Goal: Task Accomplishment & Management: Use online tool/utility

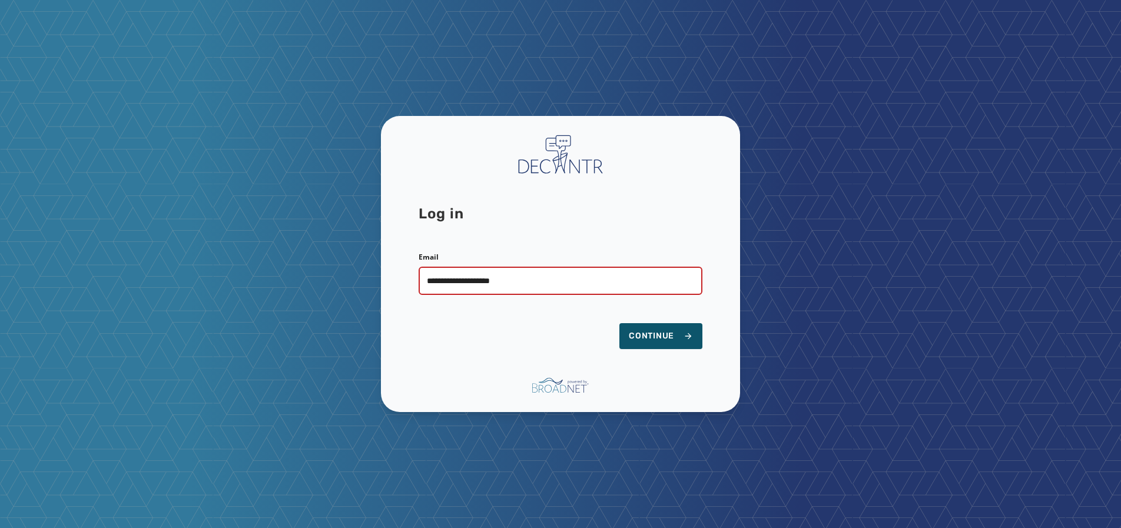
type input "**********"
click at [619, 323] on button "Continue" at bounding box center [660, 336] width 83 height 26
click at [666, 327] on button "Continue" at bounding box center [660, 336] width 83 height 26
click at [651, 332] on span "Continue" at bounding box center [661, 336] width 64 height 12
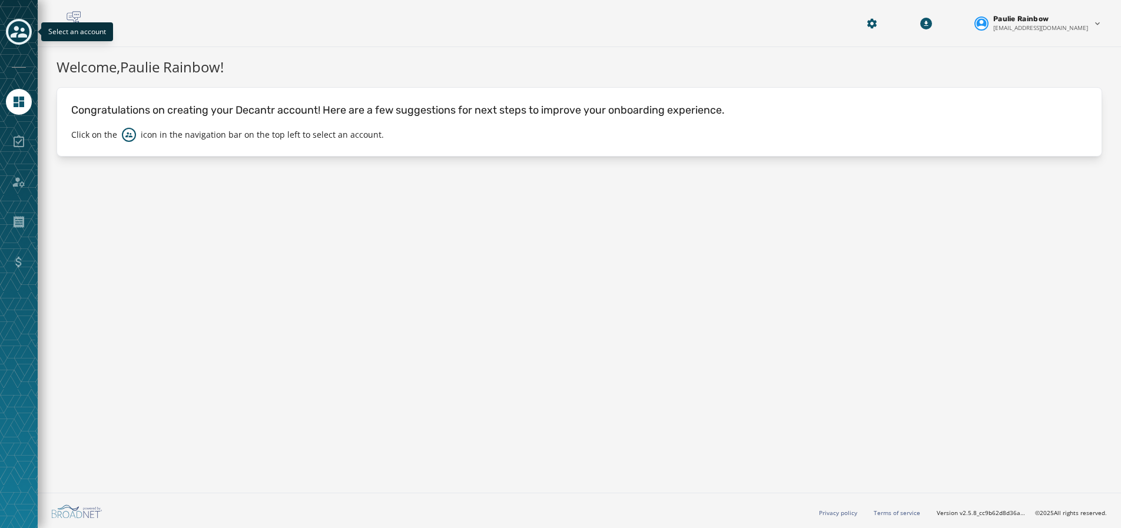
click at [21, 27] on icon "Toggle account select drawer" at bounding box center [19, 32] width 16 height 16
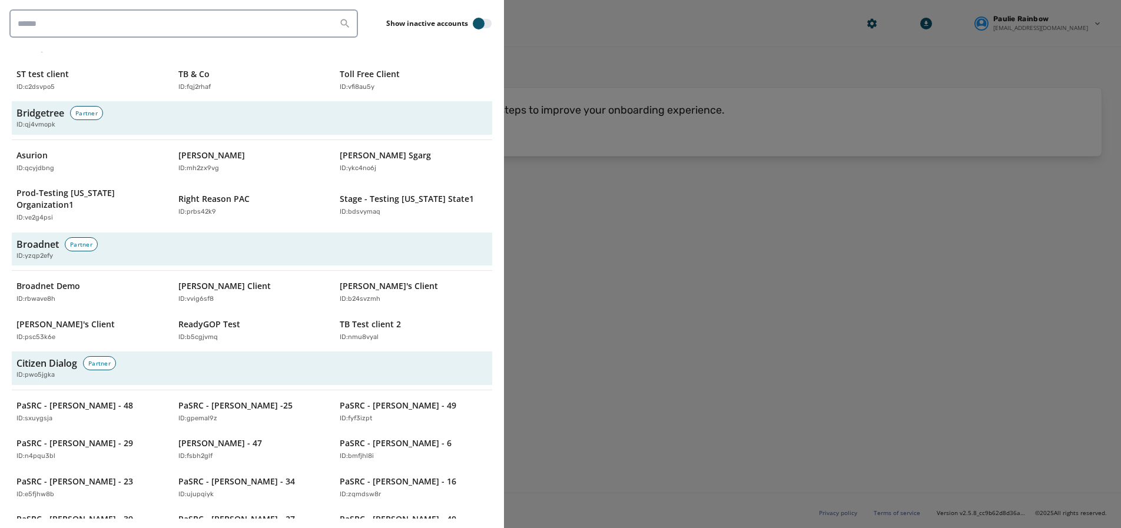
scroll to position [268, 0]
click at [51, 318] on p "[PERSON_NAME]'s Client" at bounding box center [65, 324] width 98 height 12
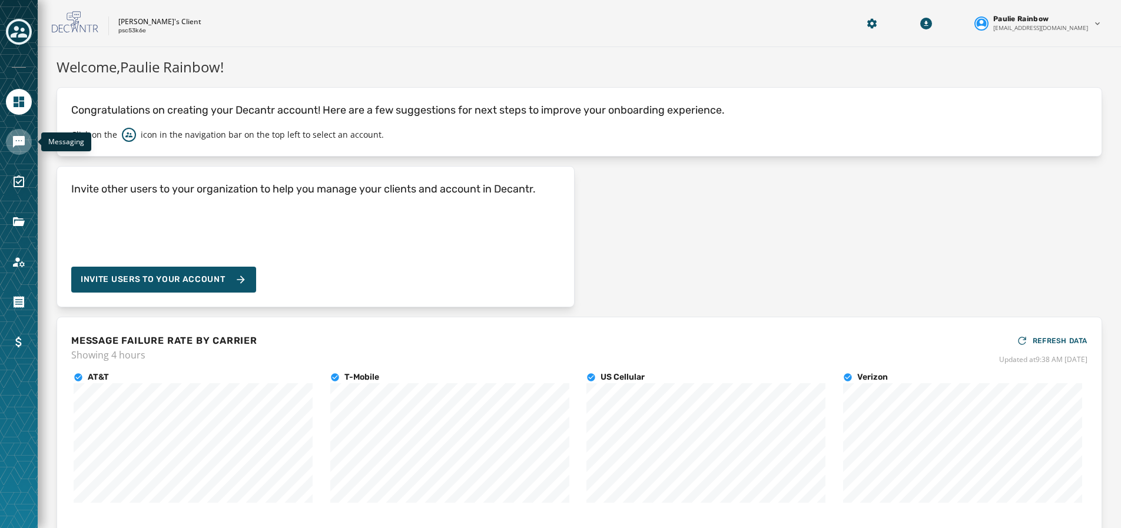
click at [20, 144] on icon "Navigate to Messaging" at bounding box center [19, 142] width 12 height 12
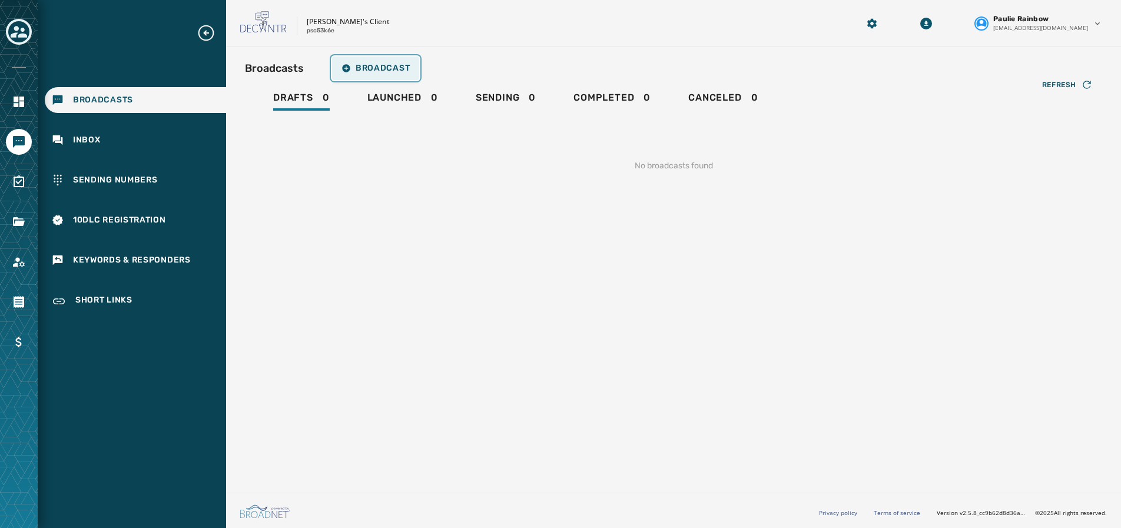
click at [380, 64] on span "Broadcast" at bounding box center [375, 68] width 68 height 9
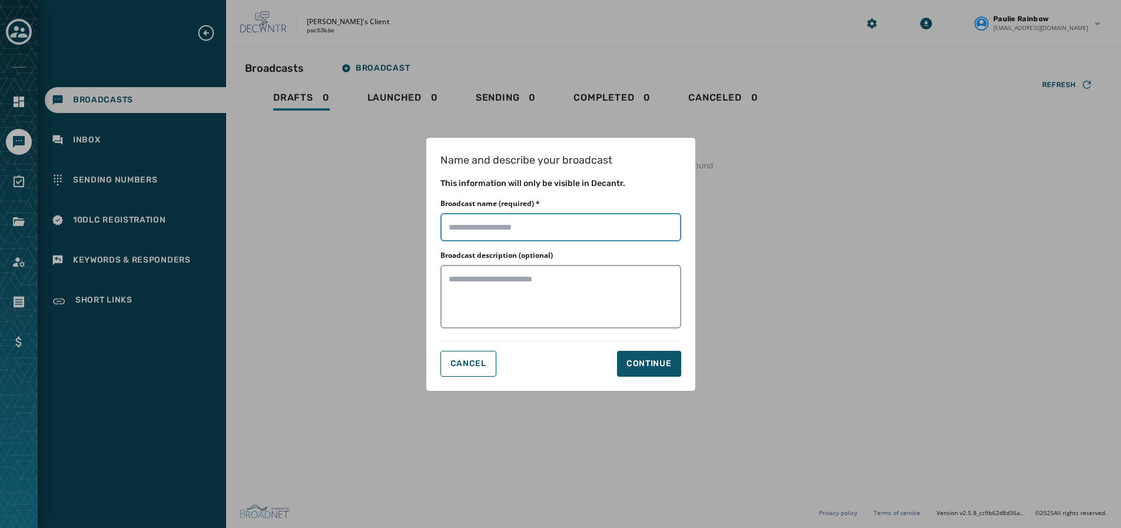
click at [559, 214] on input "Broadcast name (required) *" at bounding box center [560, 227] width 241 height 28
click at [200, 37] on div "Name and describe your broadcast This information will only be visible in Decan…" at bounding box center [560, 264] width 1121 height 528
click at [470, 360] on span "Cancel" at bounding box center [468, 363] width 36 height 9
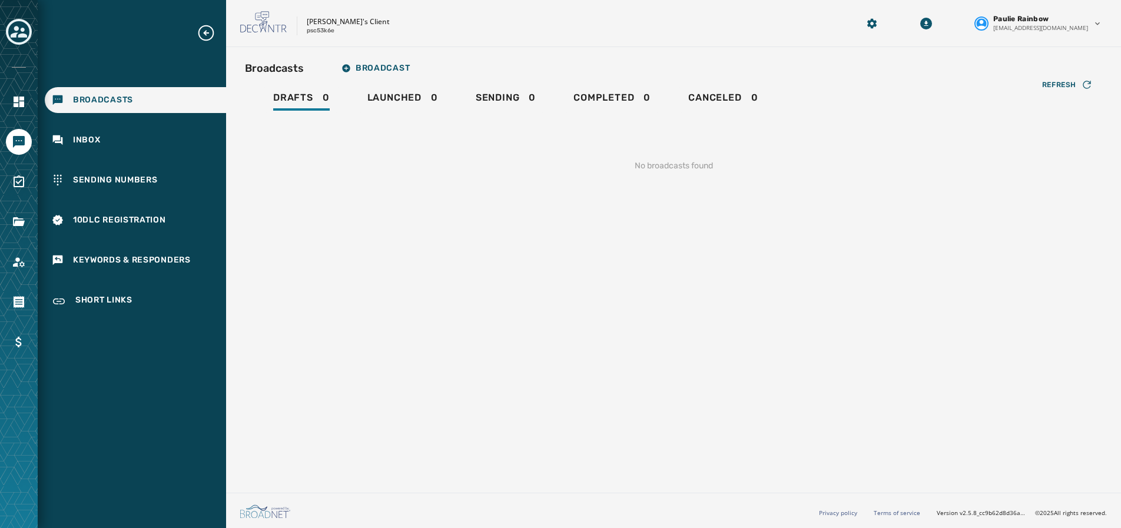
click at [202, 29] on icon "Expand sub nav menu" at bounding box center [206, 33] width 19 height 19
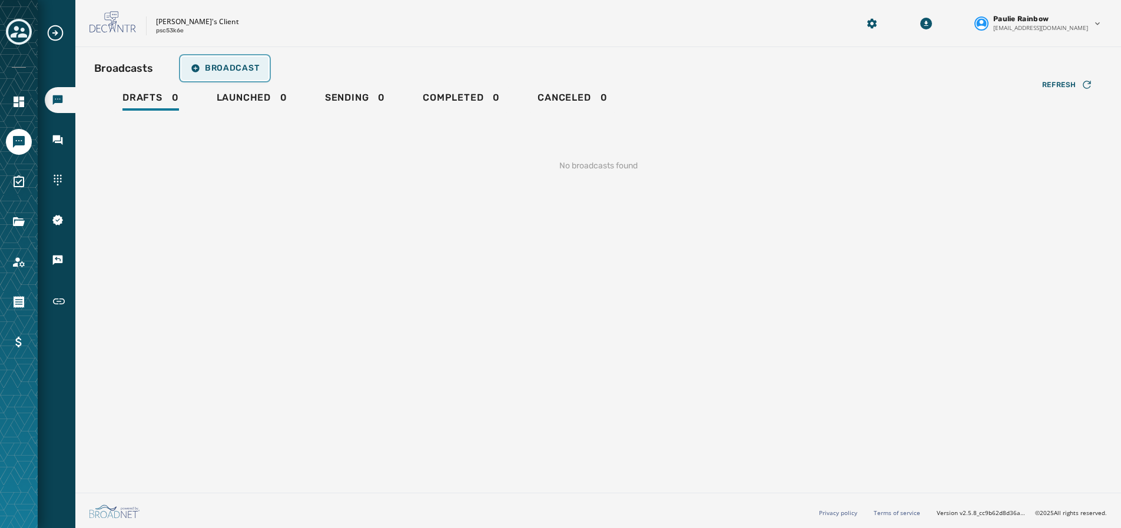
click at [225, 67] on span "Broadcast" at bounding box center [225, 68] width 68 height 9
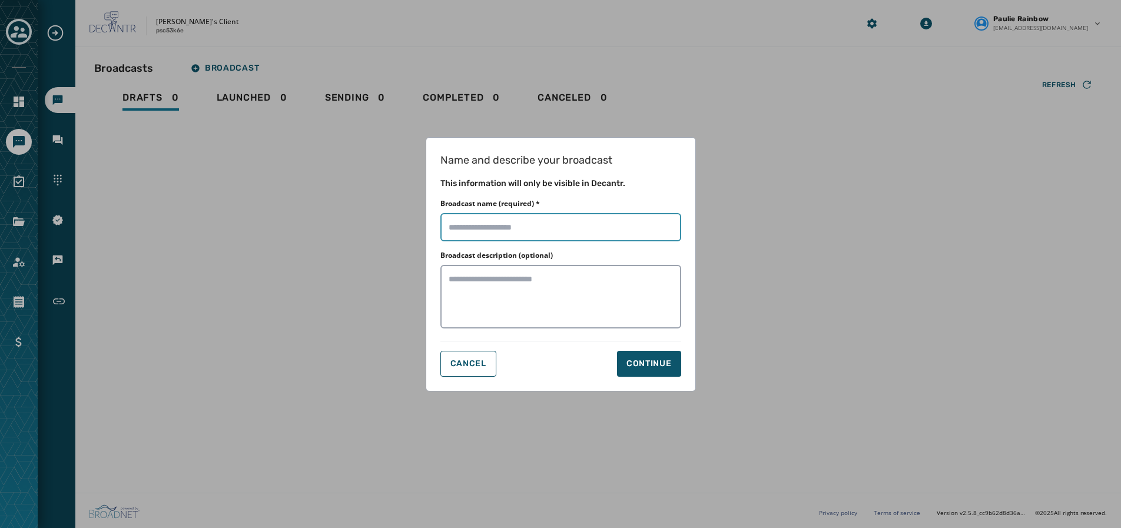
click at [489, 231] on input "Broadcast name (required) *" at bounding box center [560, 227] width 241 height 28
type input "**********"
click at [643, 361] on div "Continue" at bounding box center [648, 364] width 45 height 12
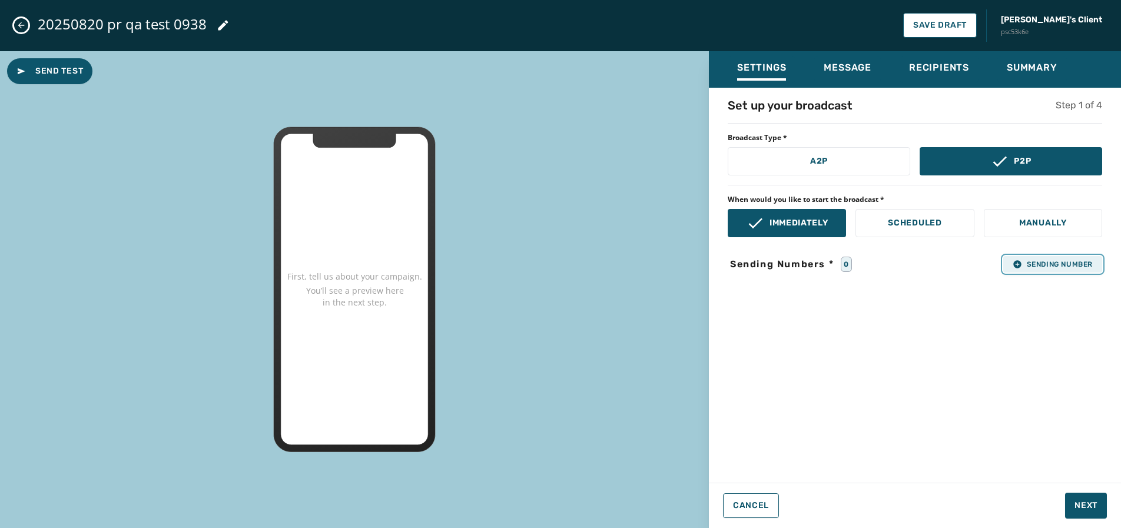
click at [1033, 260] on span "Sending Number" at bounding box center [1052, 264] width 80 height 9
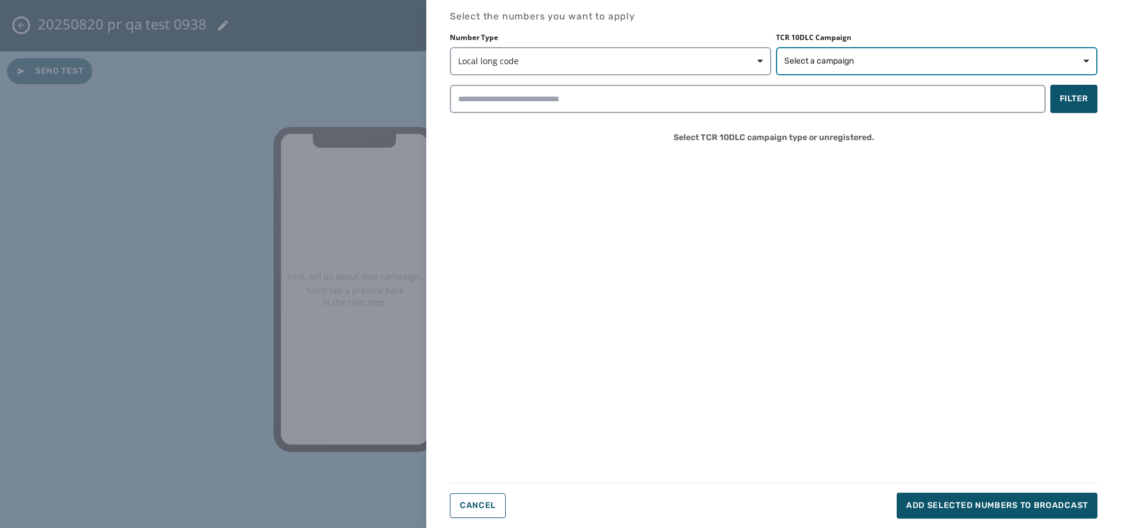
click at [891, 57] on span "Select a campaign" at bounding box center [936, 61] width 305 height 12
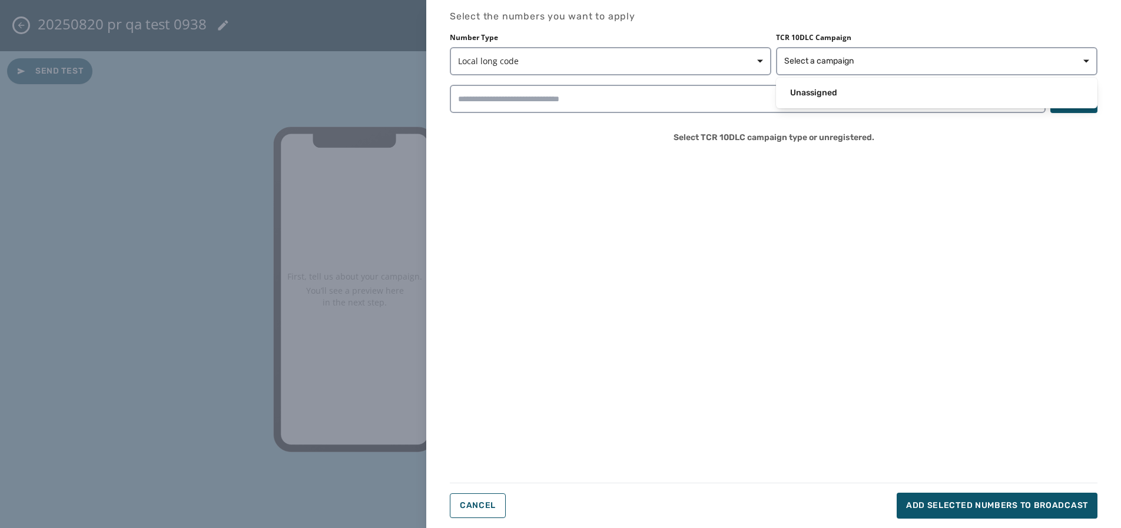
click at [486, 503] on div "Select the numbers you want to apply Number Type Local long code TCR 10DLC Camp…" at bounding box center [773, 263] width 647 height 509
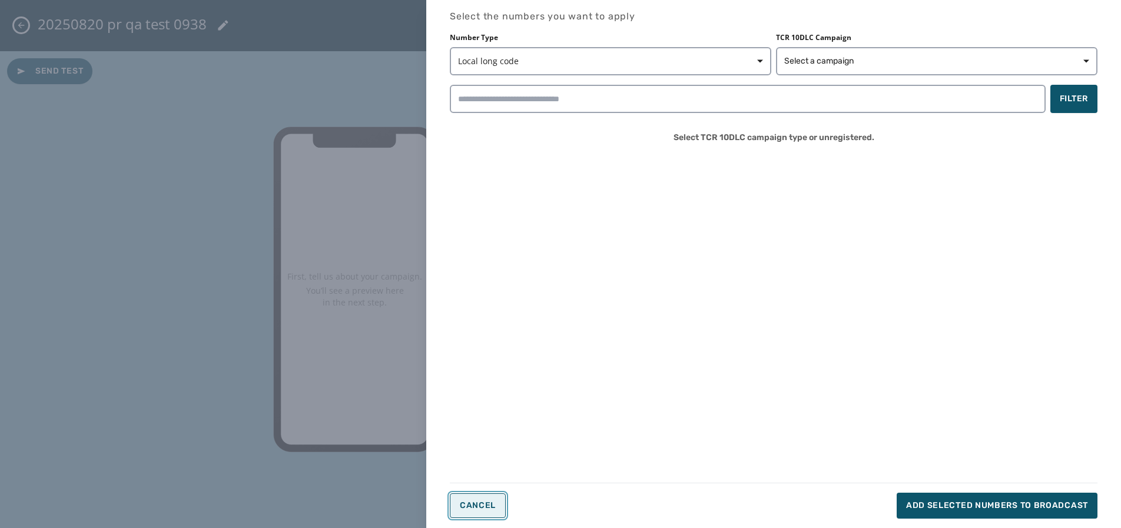
click at [477, 496] on button "Cancel" at bounding box center [478, 505] width 56 height 25
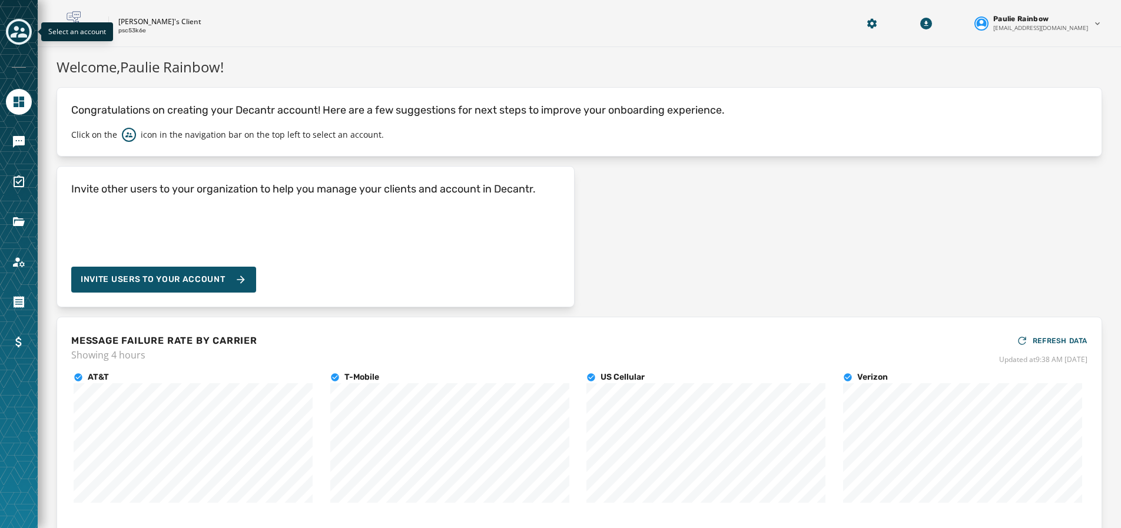
click at [16, 23] on div "Toggle account select drawer" at bounding box center [18, 31] width 21 height 21
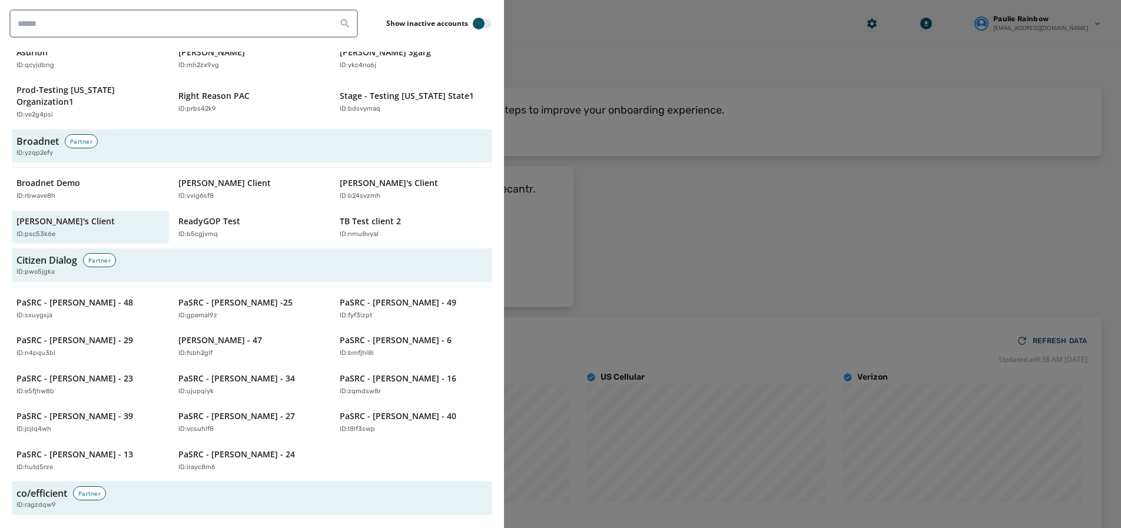
scroll to position [377, 0]
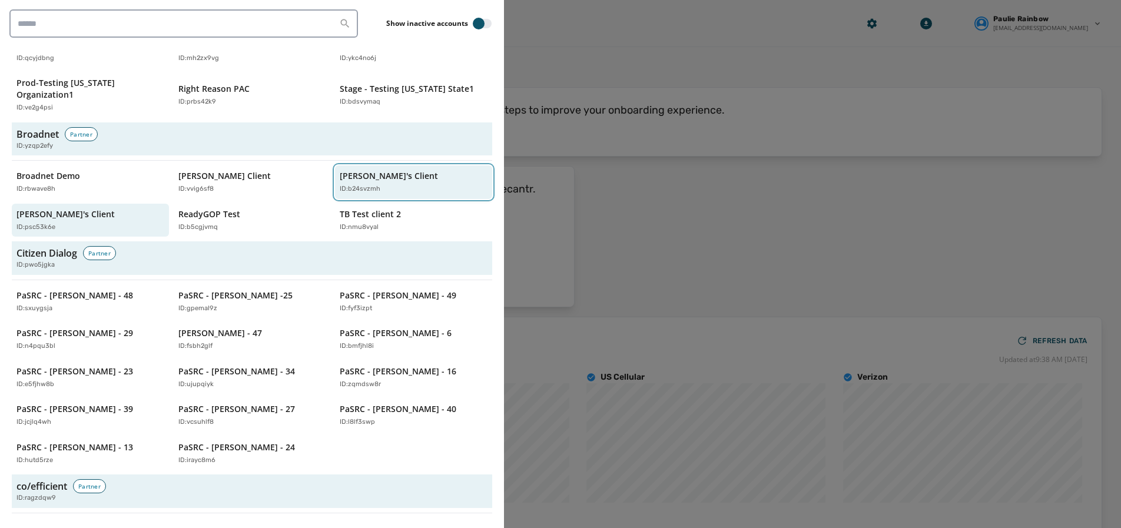
click at [363, 170] on p "[PERSON_NAME]'s Client" at bounding box center [389, 176] width 98 height 12
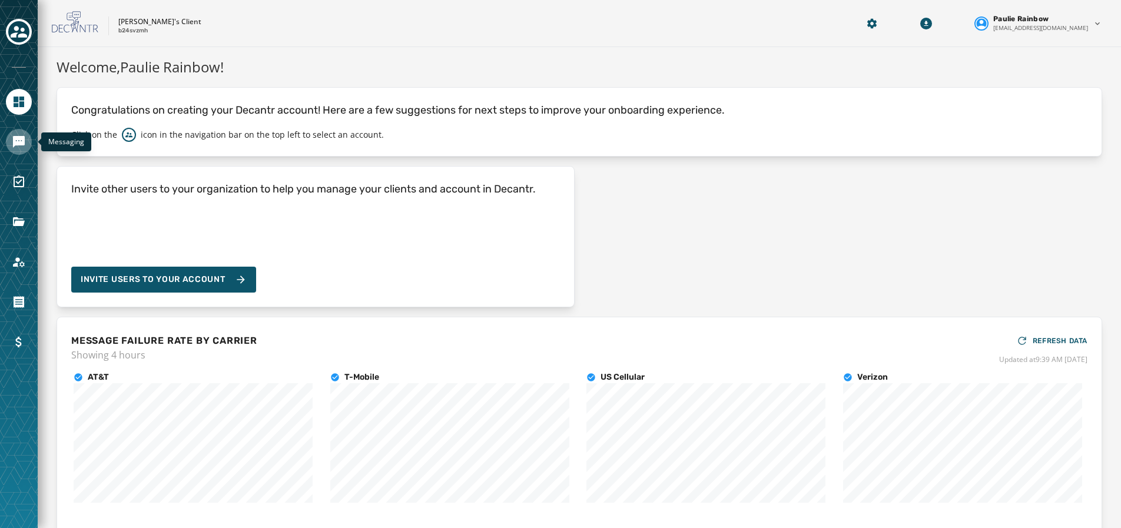
click at [21, 135] on icon "Navigate to Messaging" at bounding box center [19, 142] width 14 height 14
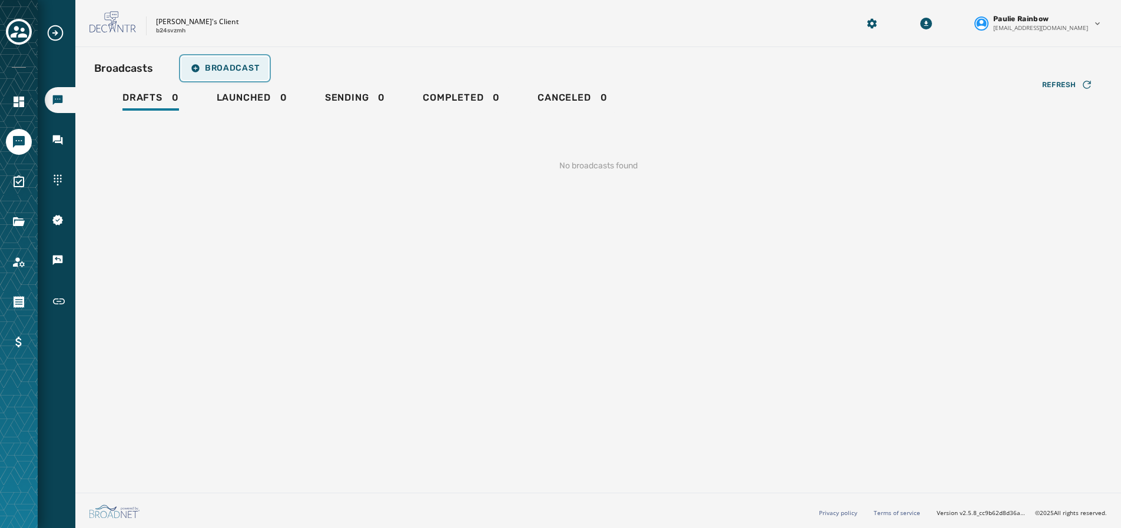
click at [223, 68] on span "Broadcast" at bounding box center [225, 68] width 68 height 9
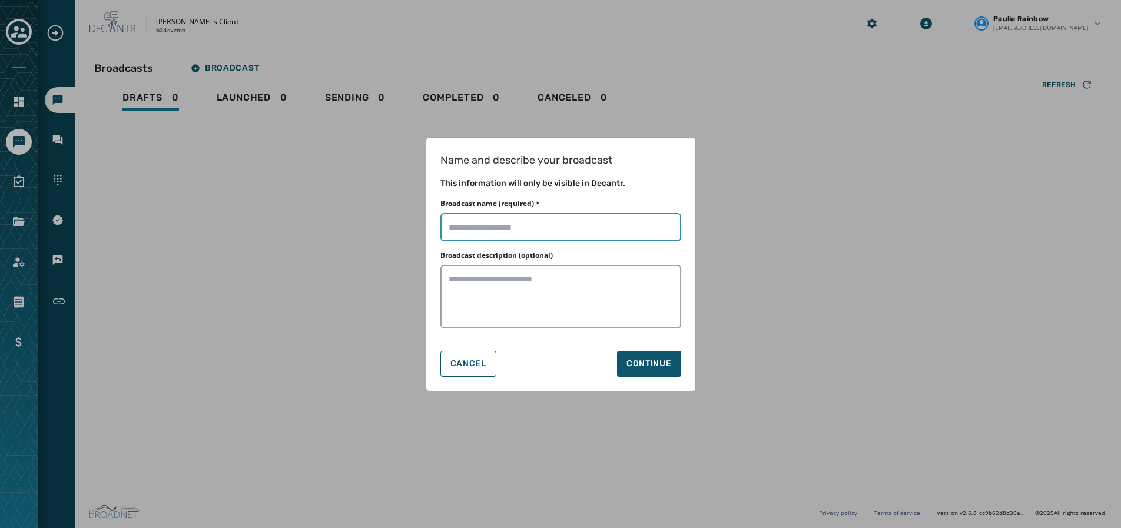
click at [623, 232] on input "Broadcast name (required) *" at bounding box center [560, 227] width 241 height 28
type input "****"
click at [641, 356] on button "Continue" at bounding box center [649, 364] width 64 height 26
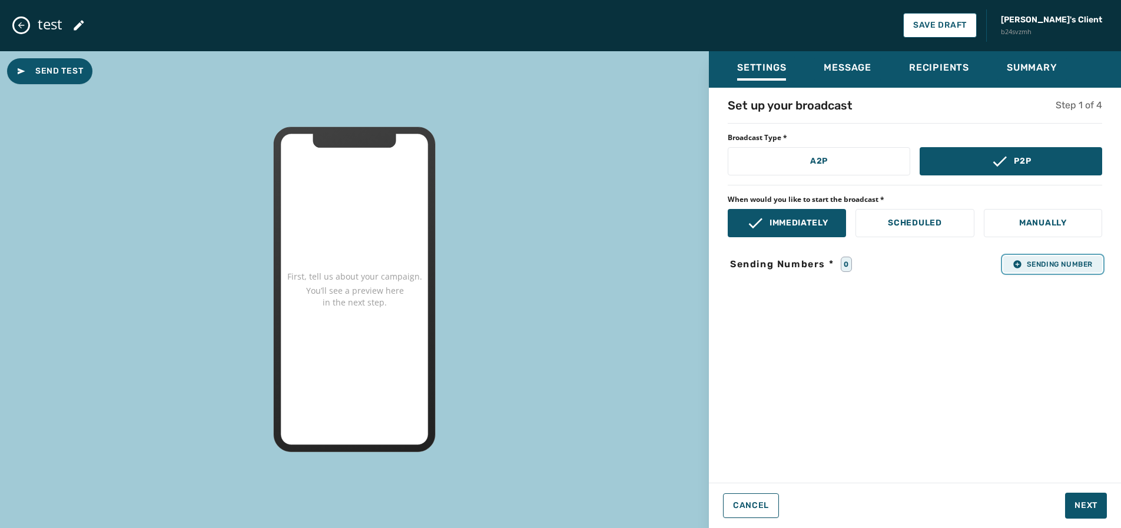
click at [1056, 267] on span "Sending Number" at bounding box center [1052, 264] width 80 height 9
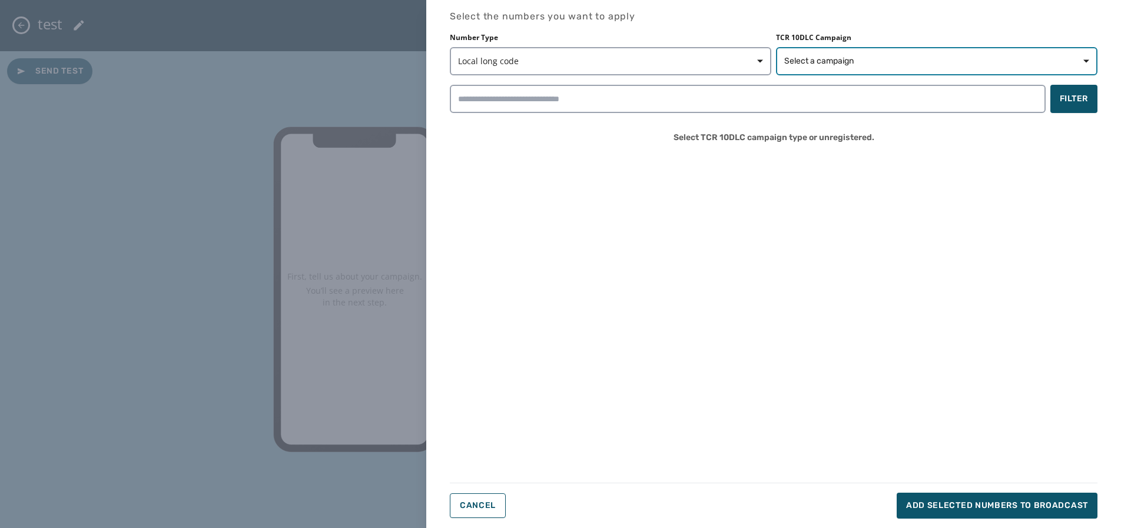
click at [945, 61] on span "Select a campaign" at bounding box center [936, 61] width 305 height 12
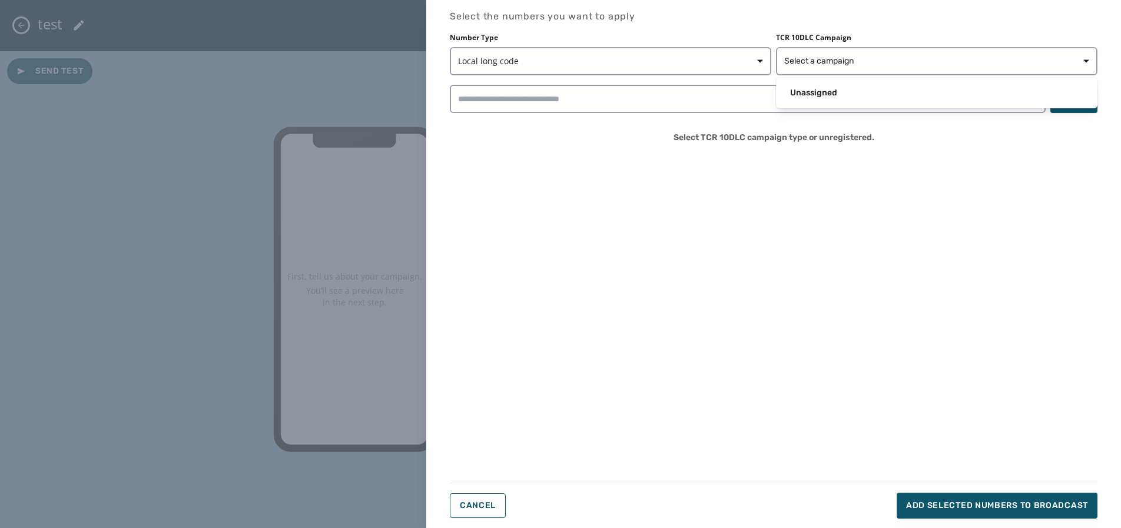
click at [476, 502] on div "Select the numbers you want to apply Number Type Local long code TCR 10DLC Camp…" at bounding box center [773, 263] width 647 height 509
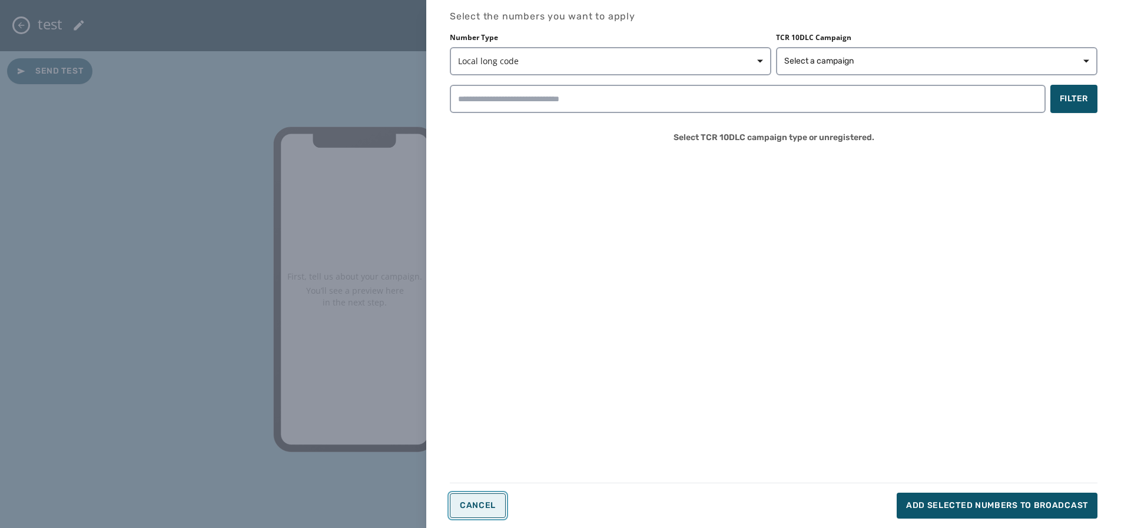
drag, startPoint x: 472, startPoint y: 514, endPoint x: 460, endPoint y: 510, distance: 13.0
click at [460, 510] on button "Cancel" at bounding box center [478, 505] width 56 height 25
click at [460, 510] on div "Select the numbers you want to apply Number Type Local long code TCR 10DLC Camp…" at bounding box center [560, 264] width 1121 height 528
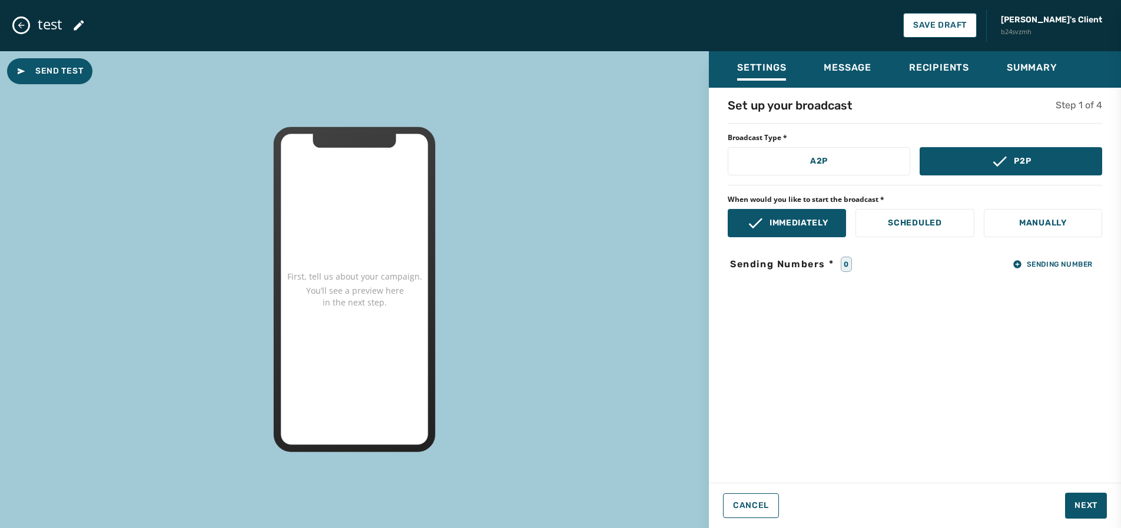
click at [460, 510] on div "Select the numbers you want to apply Number Type Local long code TCR 10DLC Camp…" at bounding box center [560, 264] width 1121 height 528
click at [23, 22] on icon "Close admin drawer" at bounding box center [20, 25] width 9 height 9
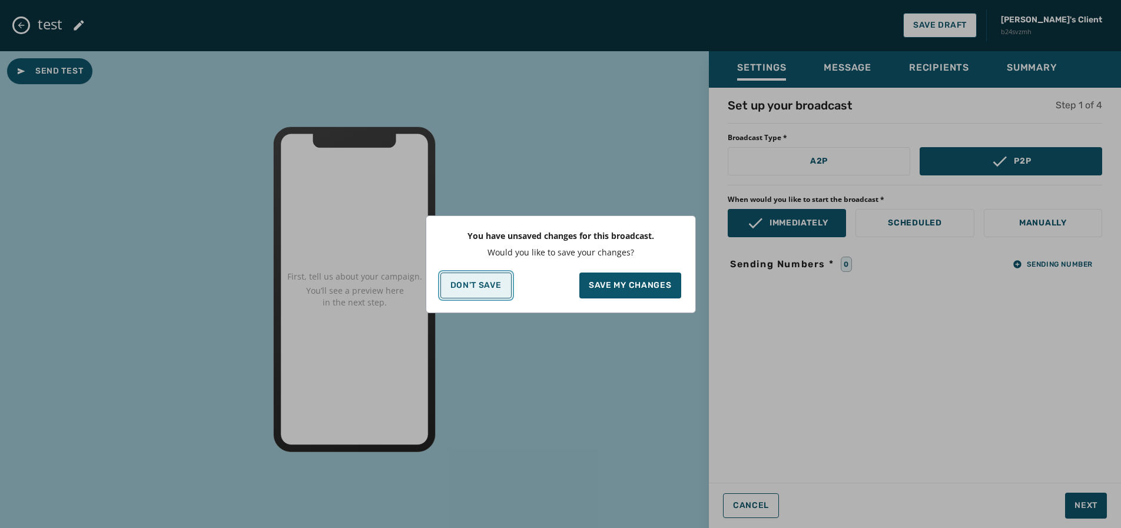
click at [471, 277] on button "Don't Save" at bounding box center [475, 286] width 71 height 26
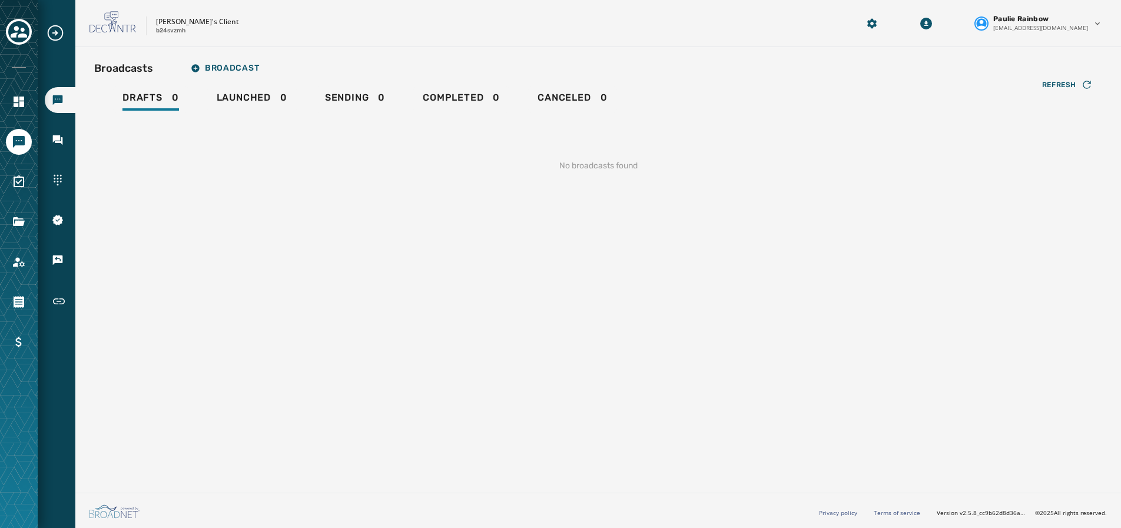
click at [471, 277] on div "Broadcasts Broadcast Drafts 0 Launched 0 Sending 0 Completed 0 Canceled 0 Refre…" at bounding box center [597, 267] width 1045 height 441
click at [18, 27] on icon "Toggle account select drawer" at bounding box center [19, 32] width 16 height 12
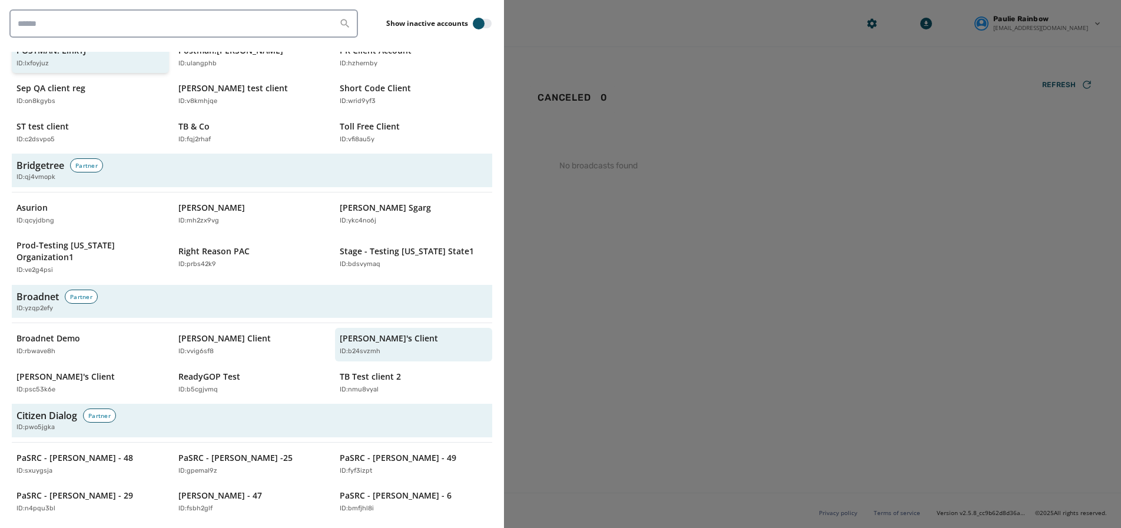
scroll to position [215, 0]
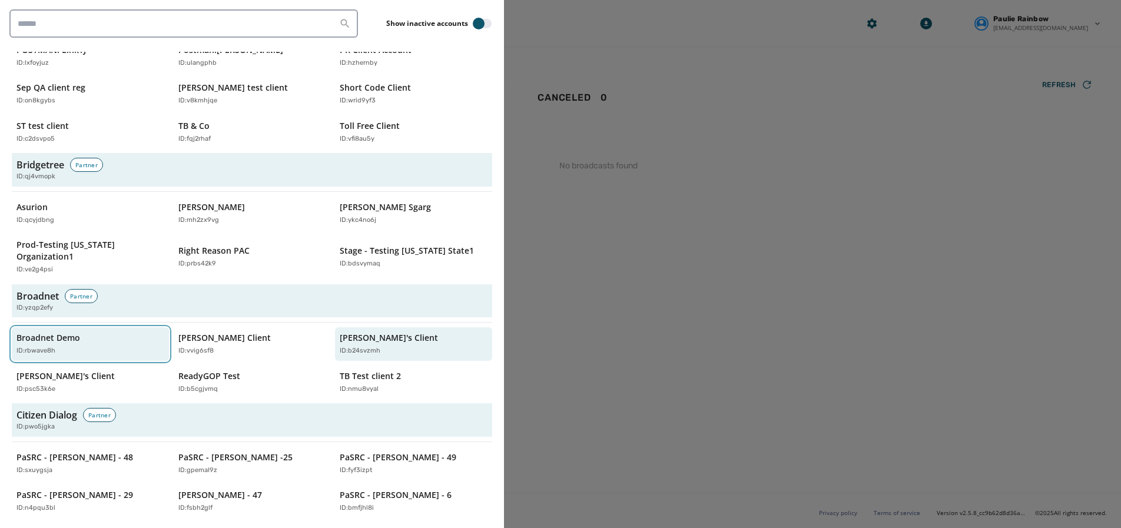
click at [48, 332] on p "Broadnet Demo" at bounding box center [48, 338] width 64 height 12
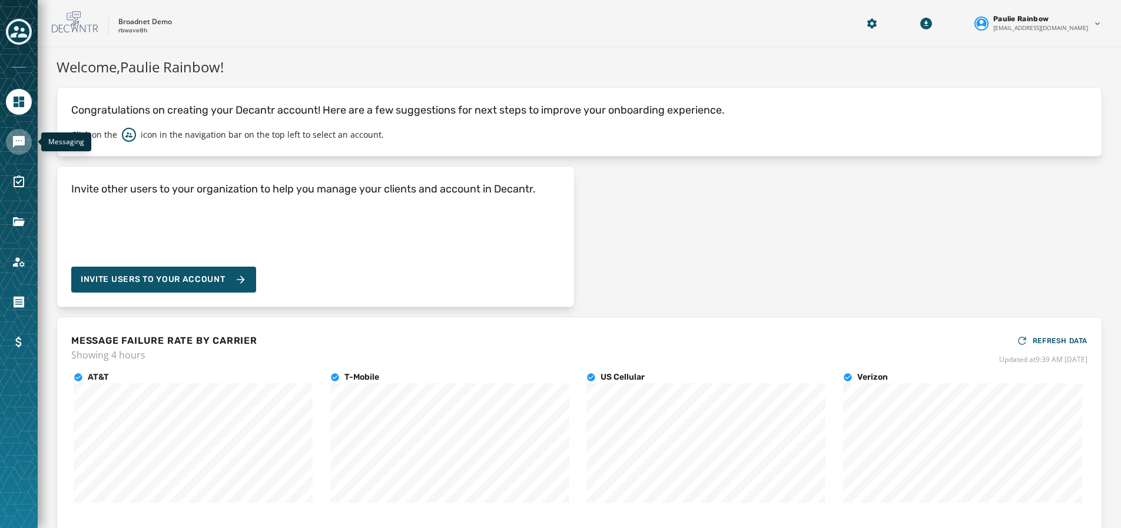
click at [26, 138] on link "Navigate to Messaging" at bounding box center [19, 142] width 26 height 26
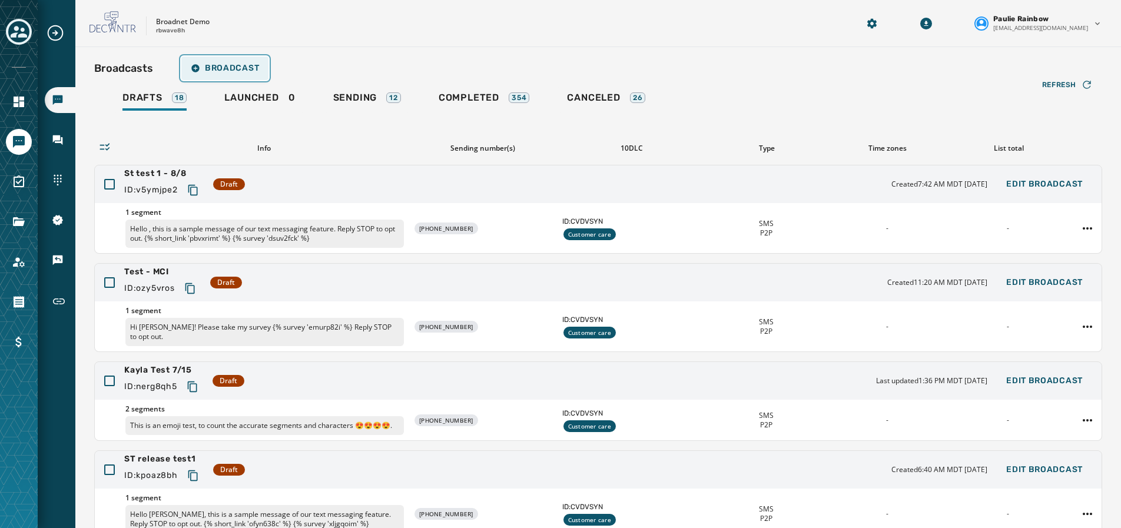
click at [236, 66] on span "Broadcast" at bounding box center [225, 68] width 68 height 9
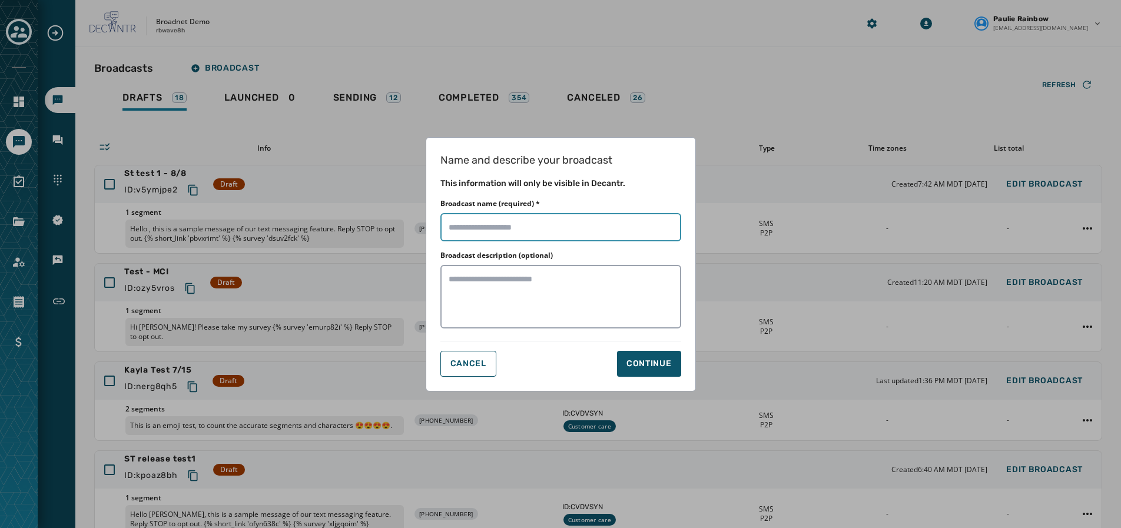
click at [510, 229] on input "Broadcast name (required) *" at bounding box center [560, 227] width 241 height 28
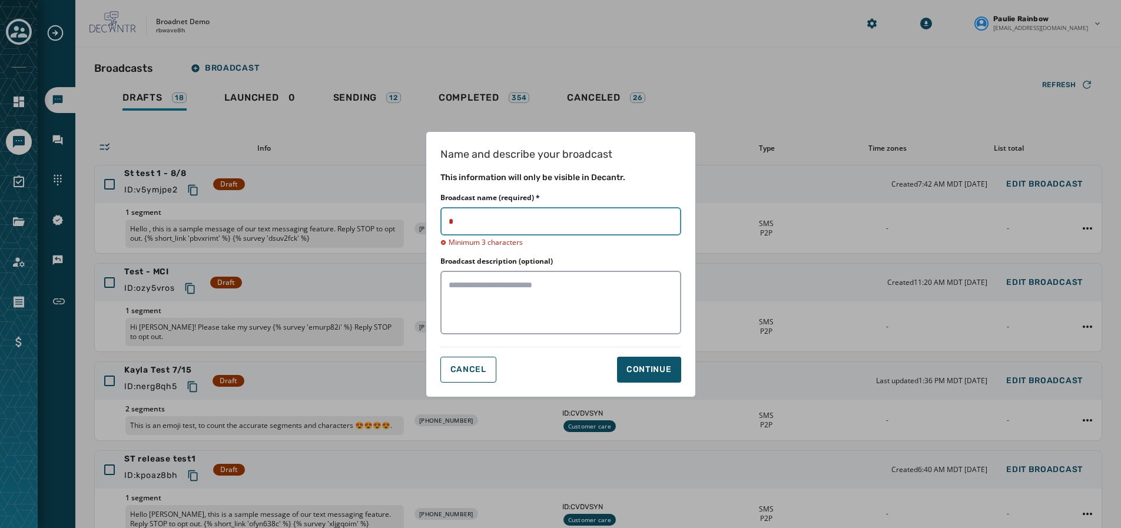
type input "**********"
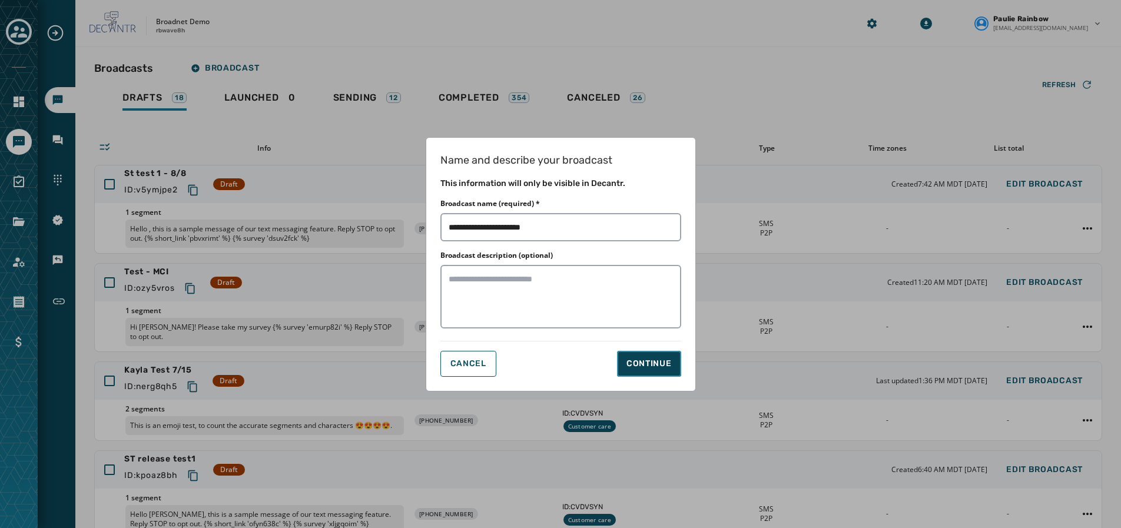
click at [644, 360] on div "Continue" at bounding box center [648, 364] width 45 height 12
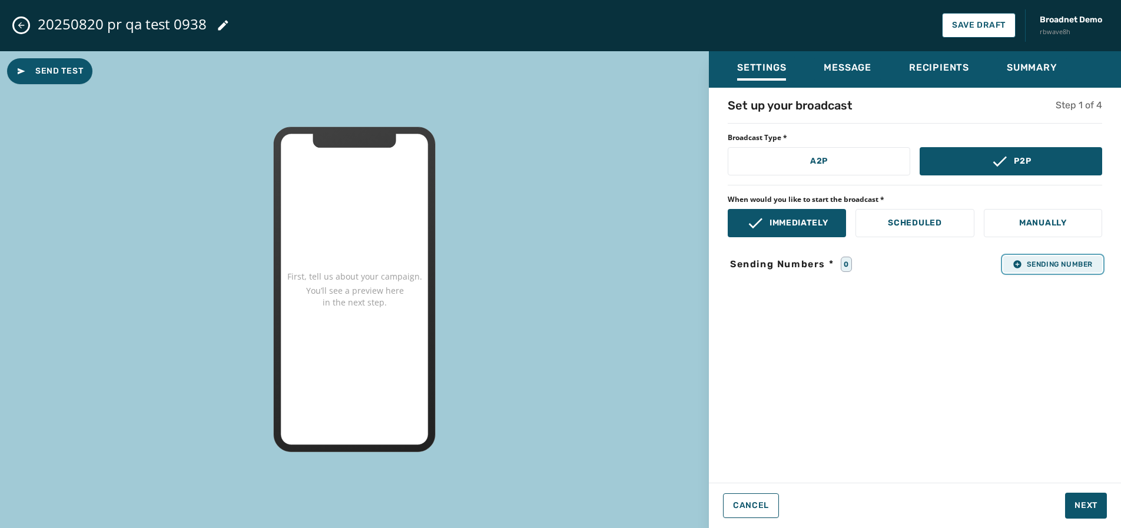
click at [1058, 260] on span "Sending Number" at bounding box center [1052, 264] width 80 height 9
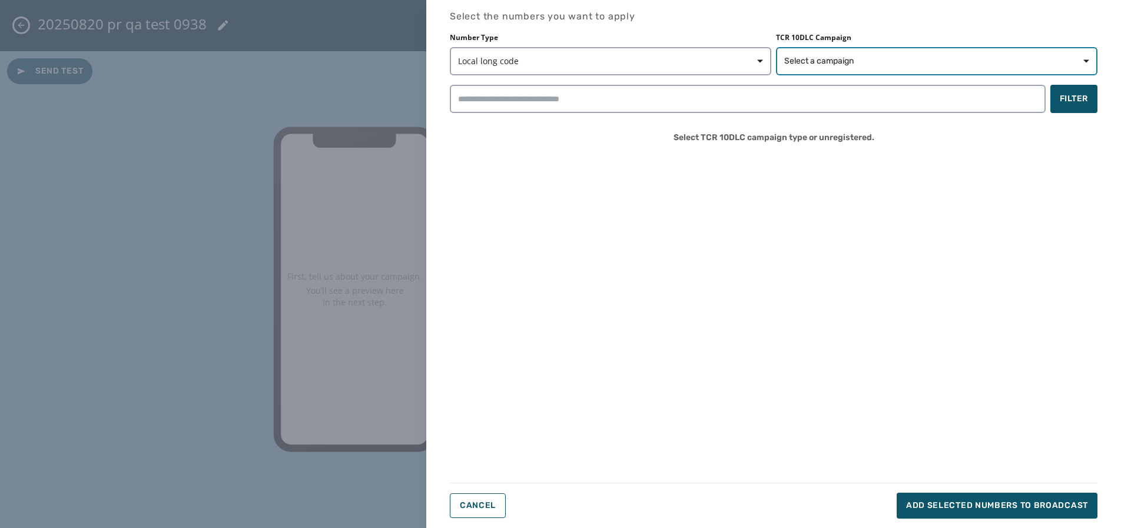
click at [940, 69] on button "Select a campaign" at bounding box center [936, 61] width 321 height 28
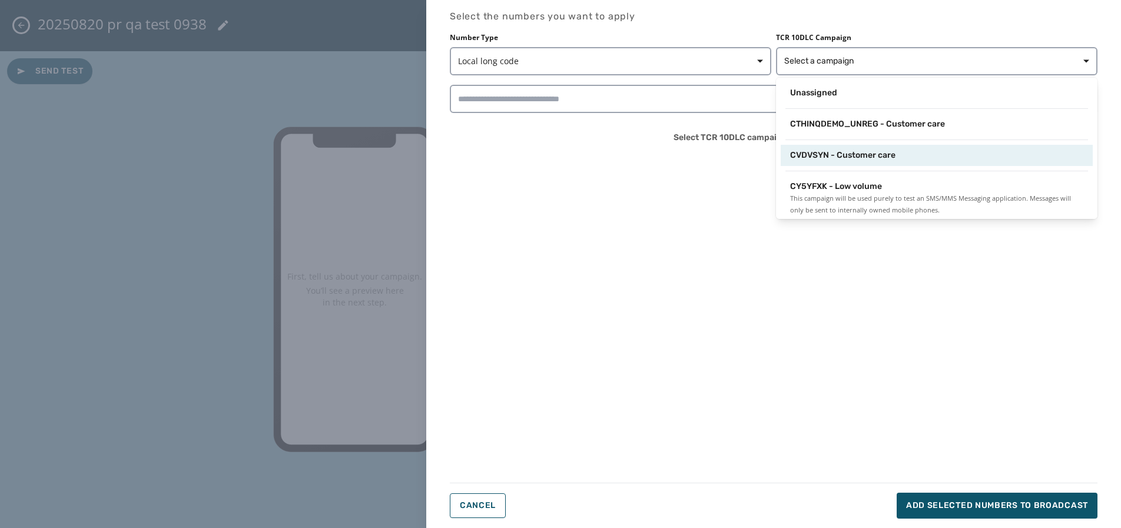
scroll to position [6, 0]
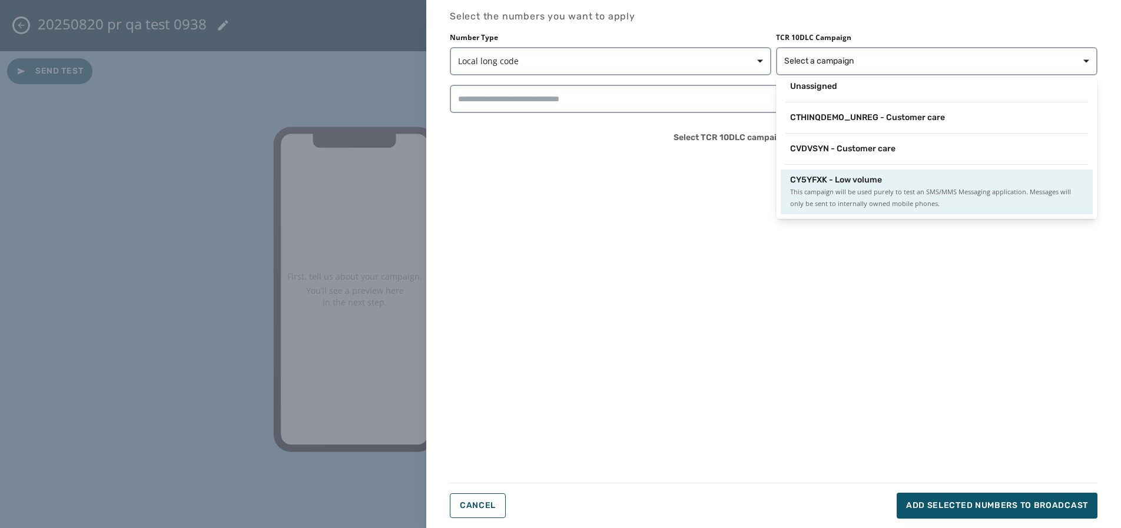
click at [850, 182] on span "CY5YFXK - Low volume" at bounding box center [836, 180] width 92 height 12
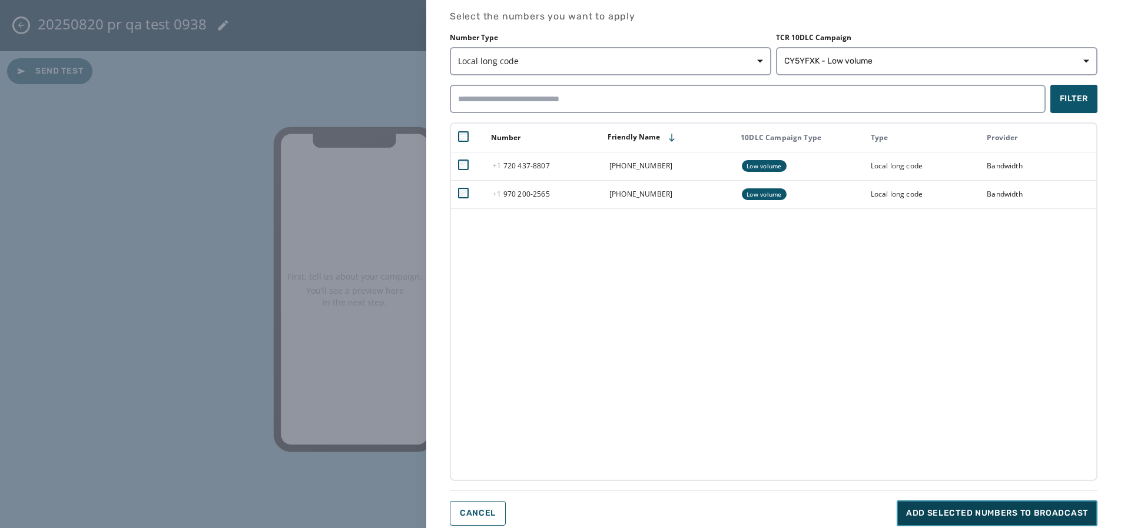
click at [955, 513] on span "Add selected numbers to broadcast" at bounding box center [997, 513] width 182 height 12
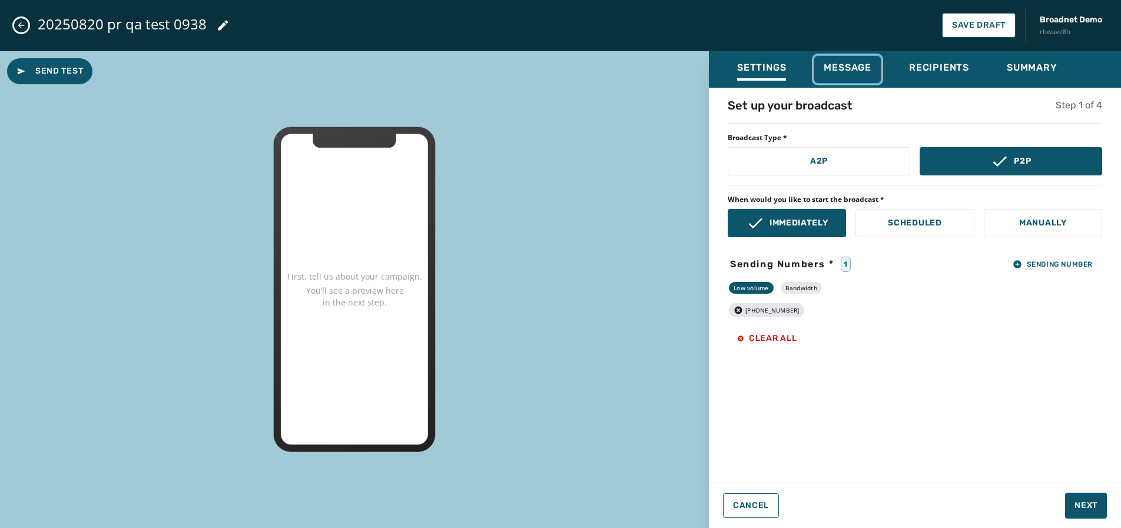
click at [851, 59] on button "Message" at bounding box center [847, 69] width 67 height 27
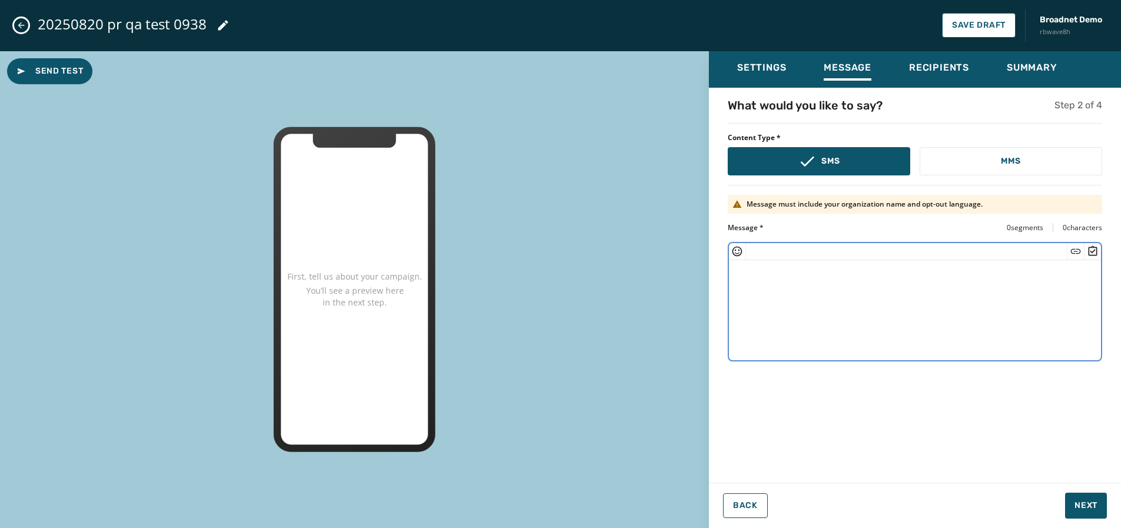
click at [796, 275] on textarea at bounding box center [915, 308] width 372 height 97
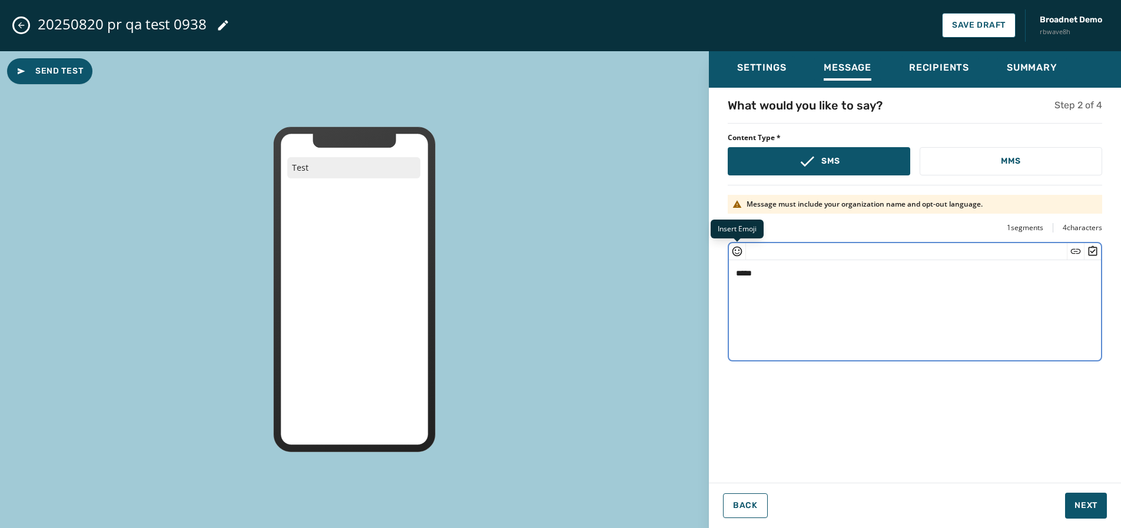
click at [740, 245] on icon "Insert Emoji" at bounding box center [737, 251] width 12 height 12
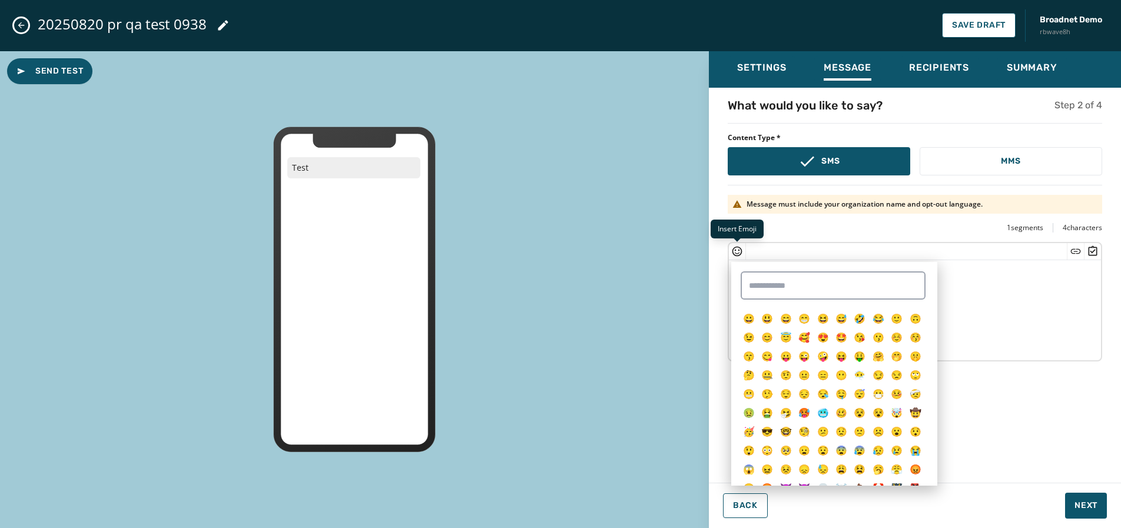
click at [740, 245] on icon "Insert Emoji" at bounding box center [737, 251] width 12 height 12
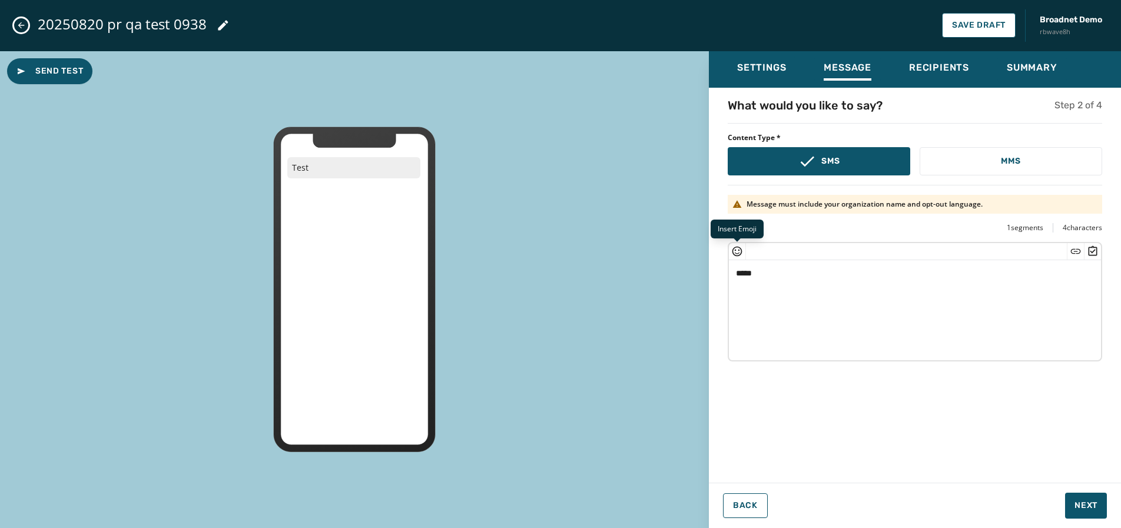
click at [740, 245] on icon "Insert Emoji" at bounding box center [737, 251] width 12 height 12
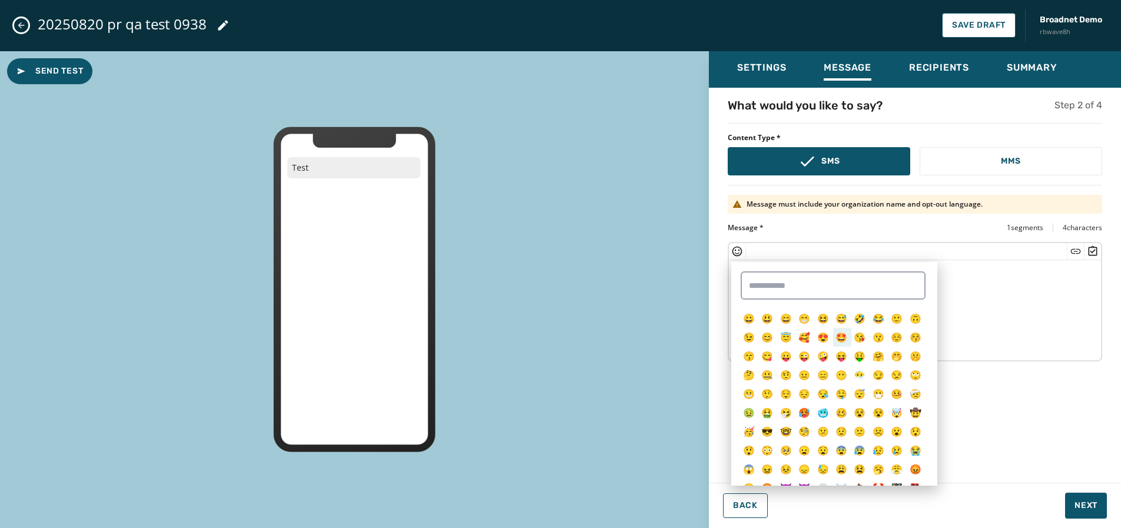
click at [835, 336] on span "🤩" at bounding box center [841, 337] width 12 height 13
type textarea "*******"
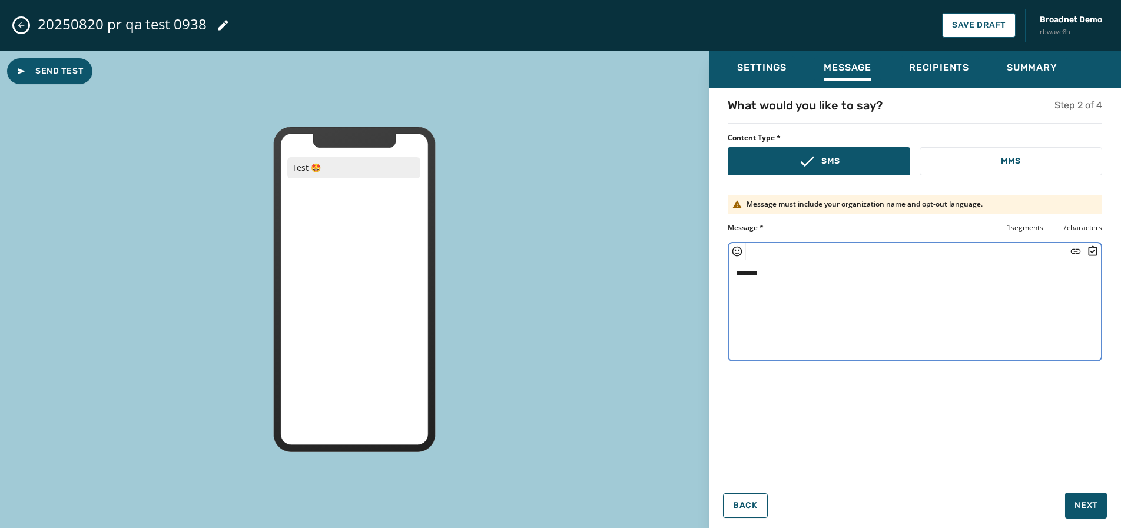
click at [973, 301] on textarea "*******" at bounding box center [915, 308] width 372 height 97
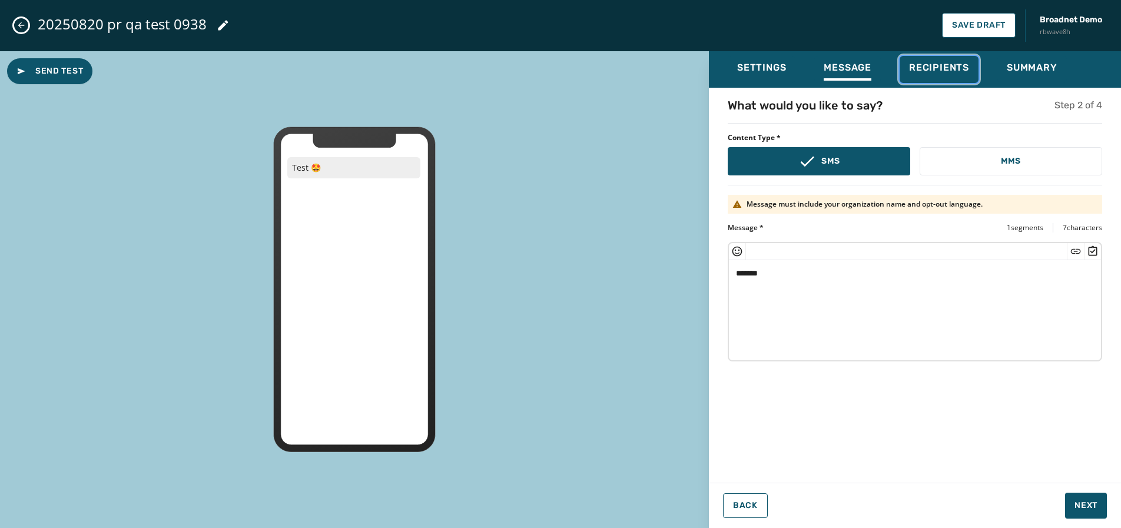
click at [943, 71] on span "Recipients" at bounding box center [939, 68] width 60 height 12
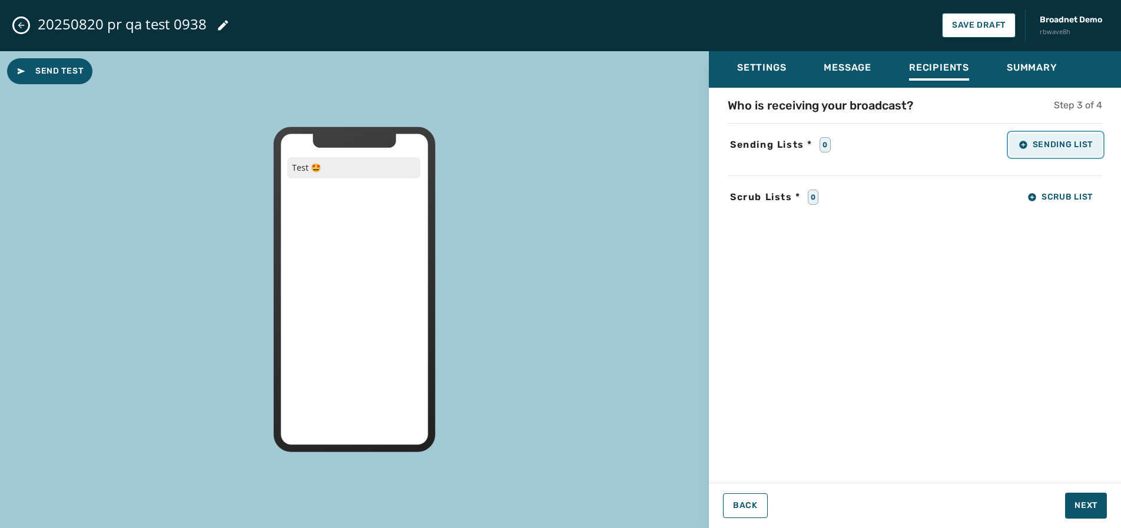
click at [1069, 148] on span "Sending List" at bounding box center [1055, 144] width 74 height 9
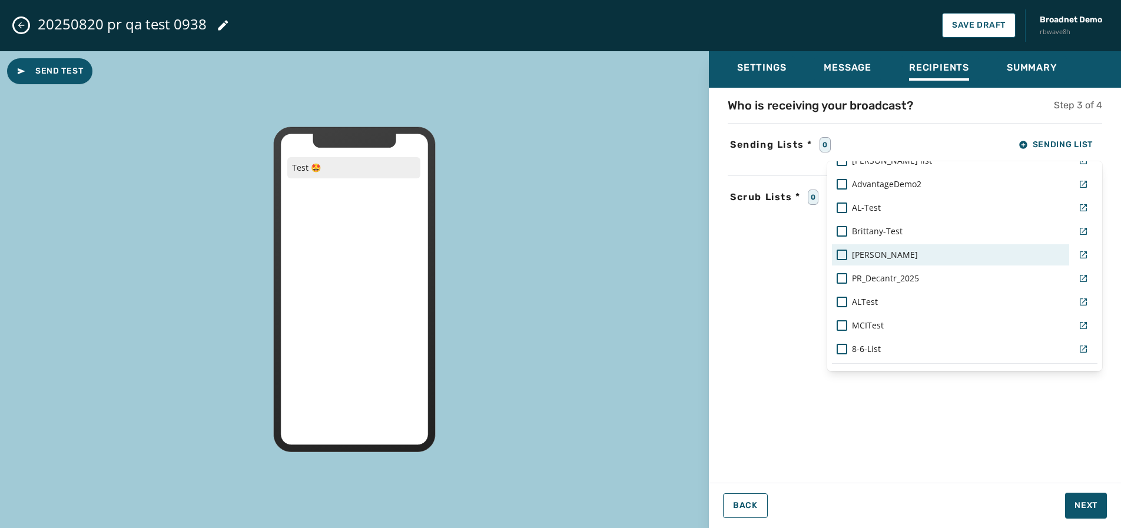
scroll to position [752, 0]
click at [868, 261] on div "PR_Decantr_2025" at bounding box center [950, 254] width 237 height 21
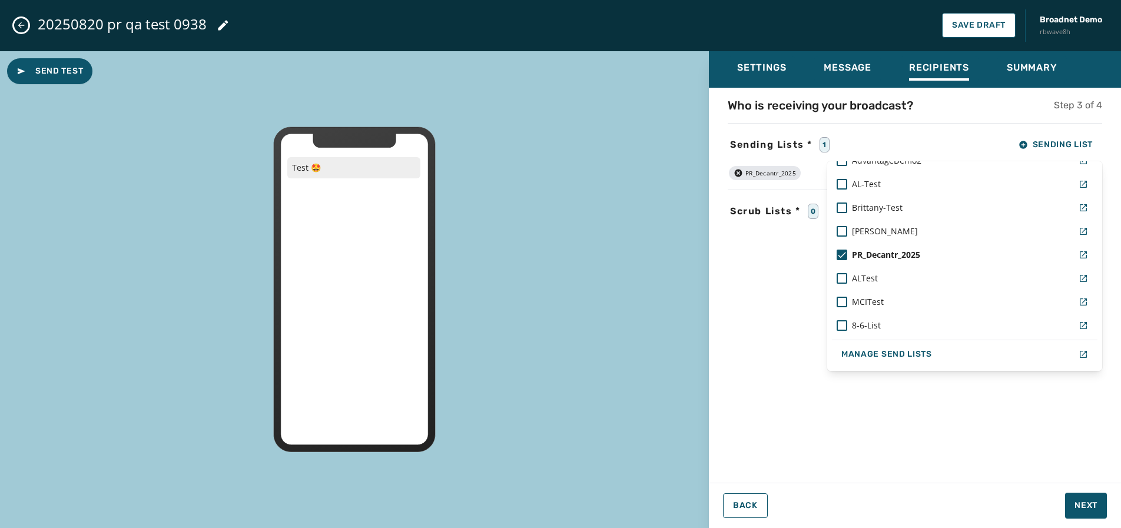
click at [1086, 494] on div "Settings Message Recipients Summary Who is receiving your broadcast? Step 3 of …" at bounding box center [915, 285] width 412 height 468
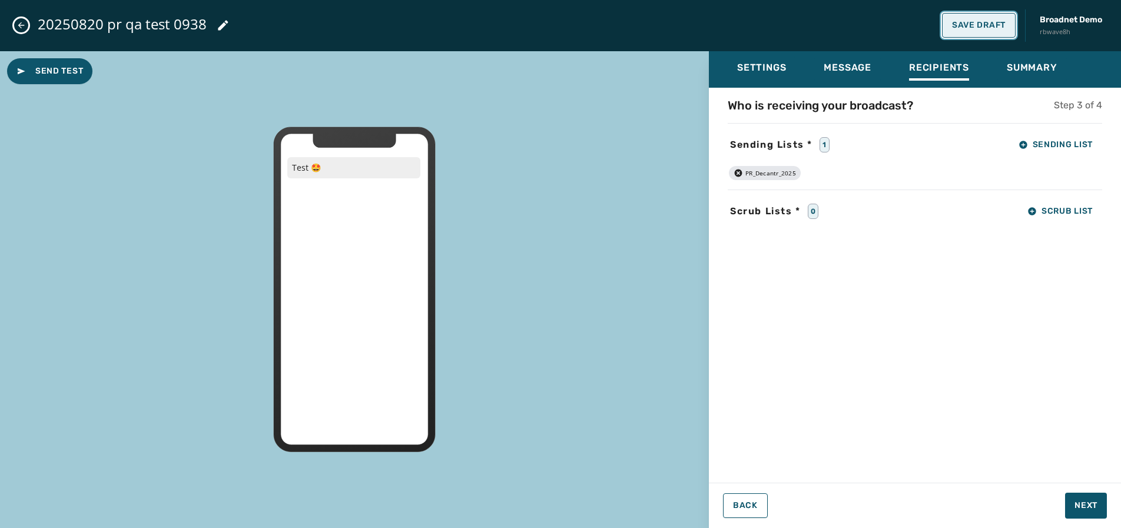
click at [989, 24] on span "Save Draft" at bounding box center [979, 25] width 54 height 9
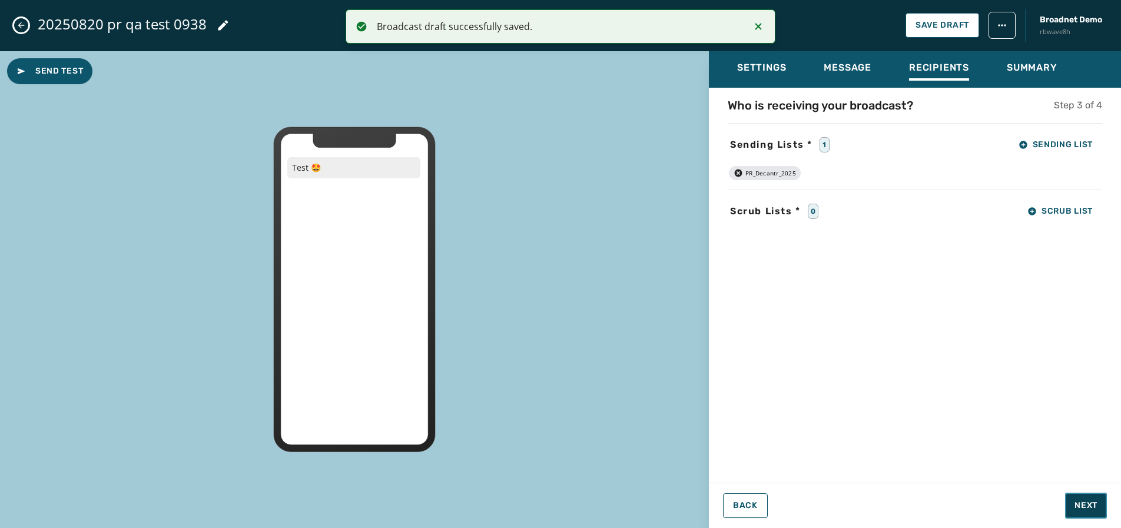
click at [1076, 511] on button "Next" at bounding box center [1086, 506] width 42 height 26
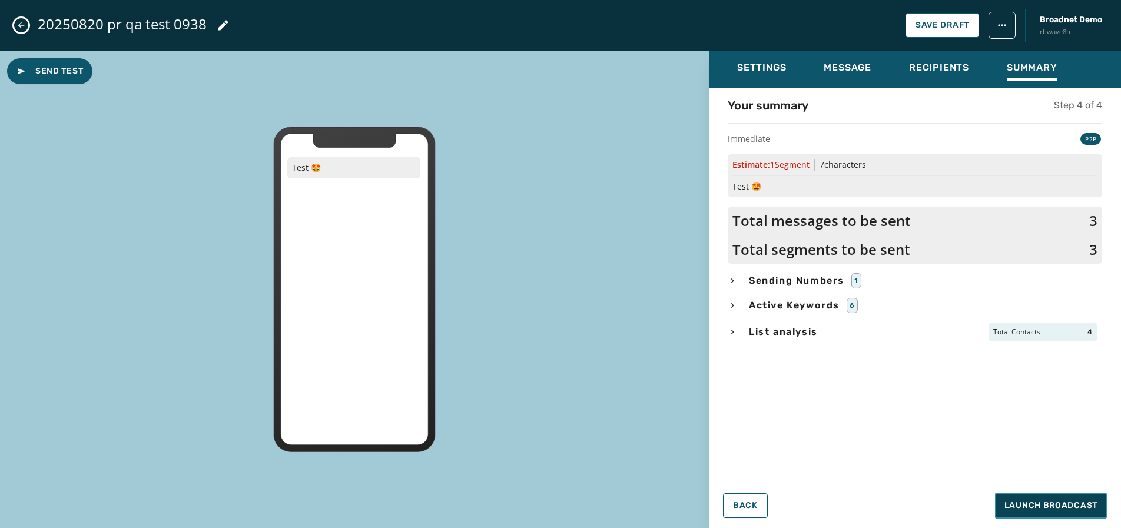
click at [1046, 504] on span "Launch Broadcast" at bounding box center [1050, 506] width 93 height 12
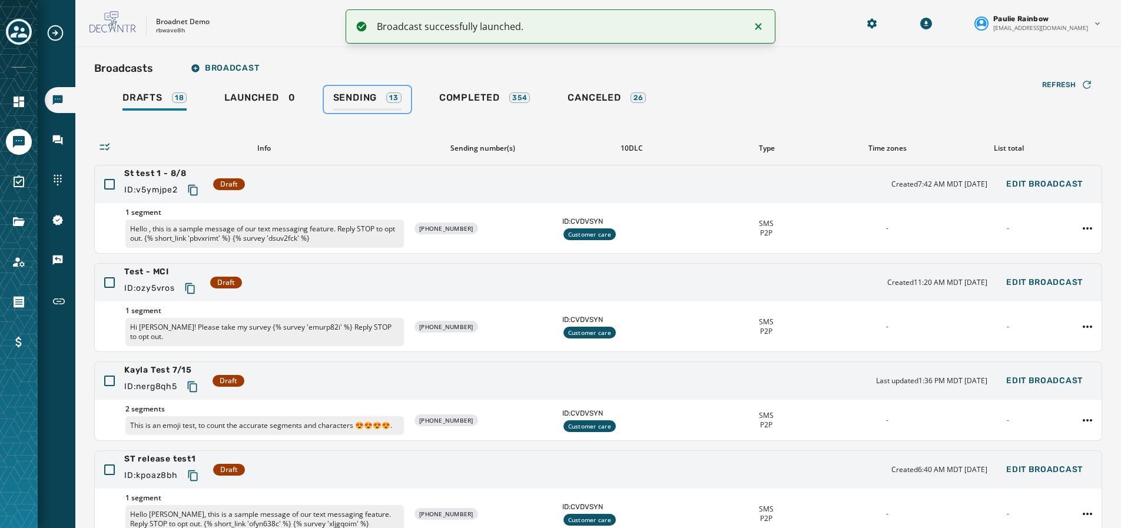
click at [356, 100] on span "Sending" at bounding box center [355, 98] width 44 height 12
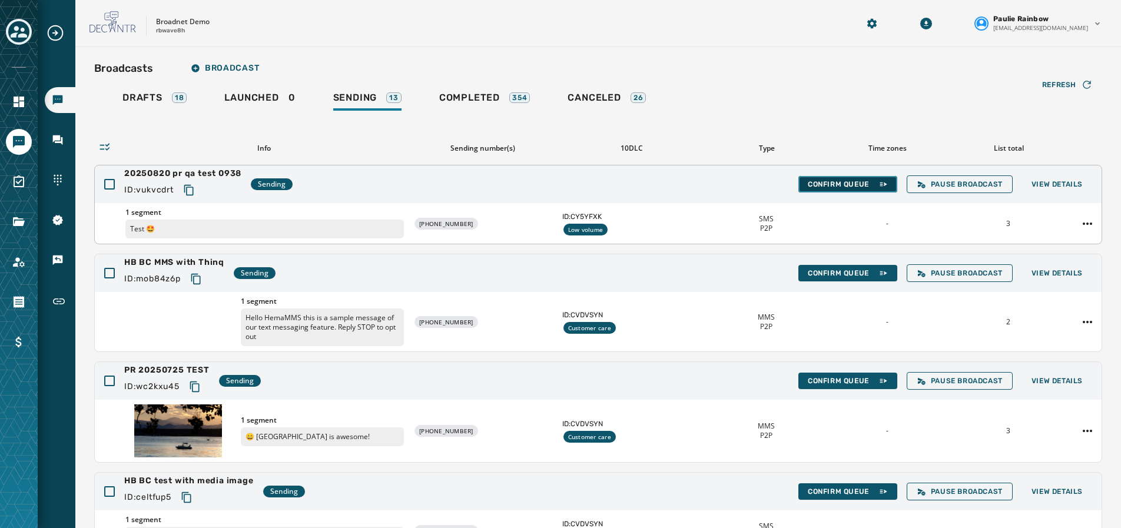
click at [835, 184] on span "Confirm Queue" at bounding box center [848, 184] width 80 height 9
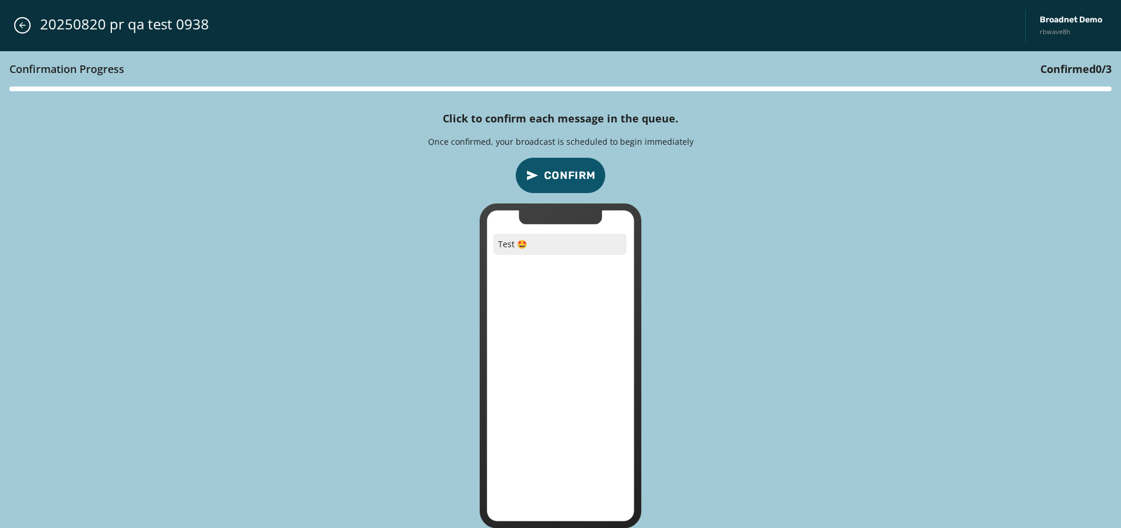
click at [546, 161] on button "Confirm" at bounding box center [560, 175] width 91 height 36
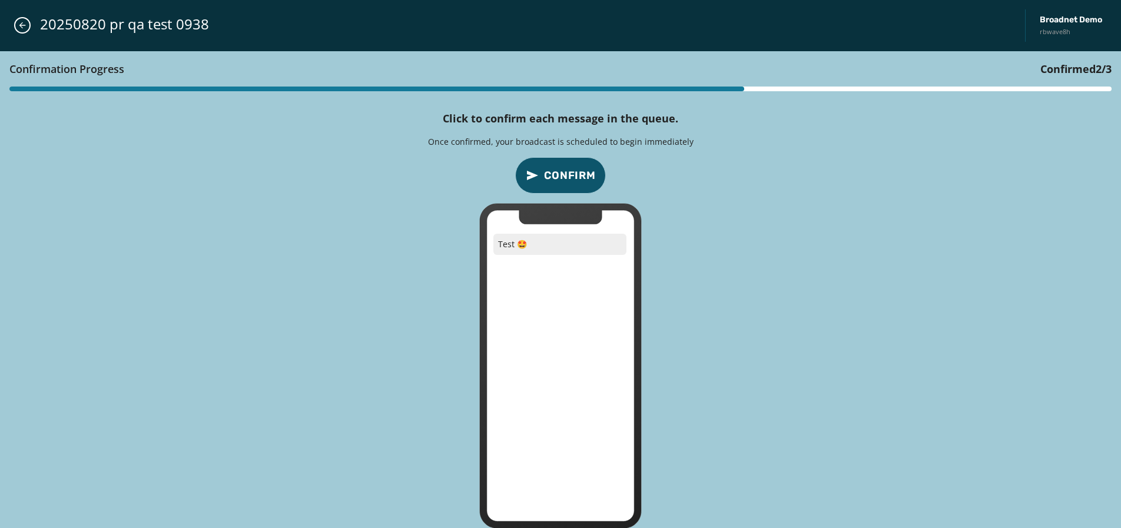
click at [546, 161] on button "Confirm" at bounding box center [560, 175] width 91 height 36
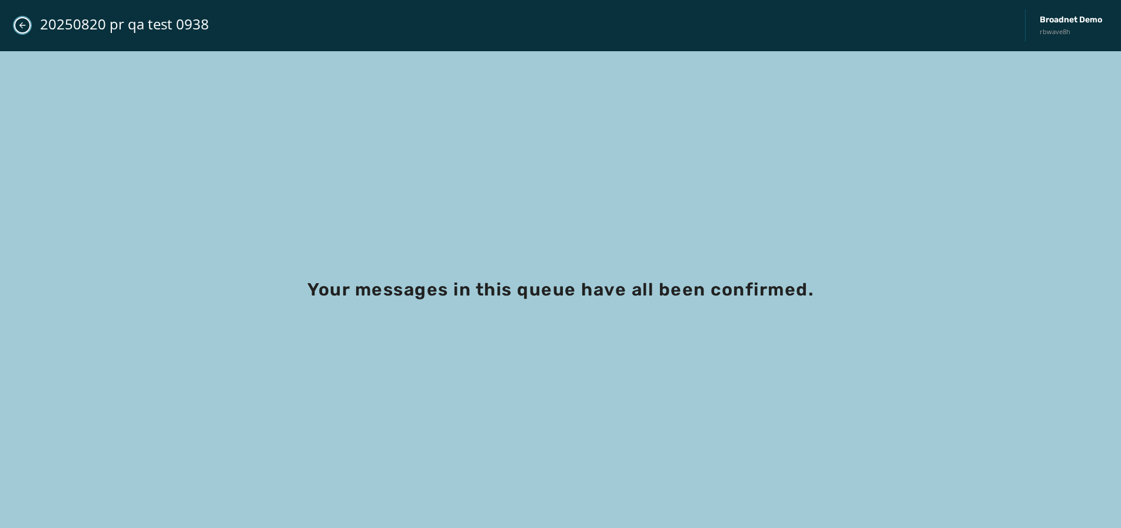
click at [18, 24] on icon "Close admin drawer" at bounding box center [22, 25] width 9 height 9
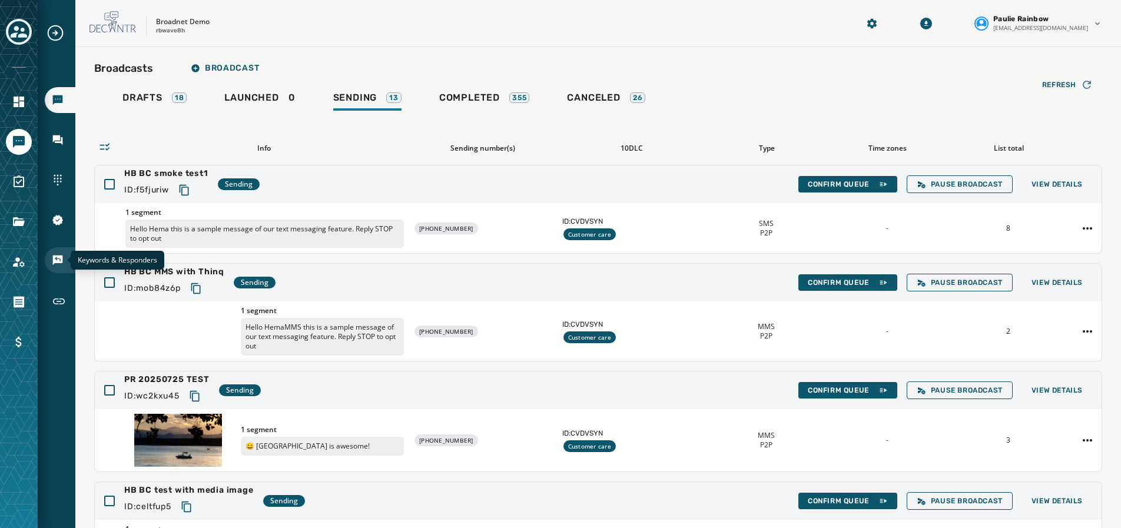
click at [54, 265] on icon "Navigate to Keywords & Responders" at bounding box center [58, 260] width 12 height 12
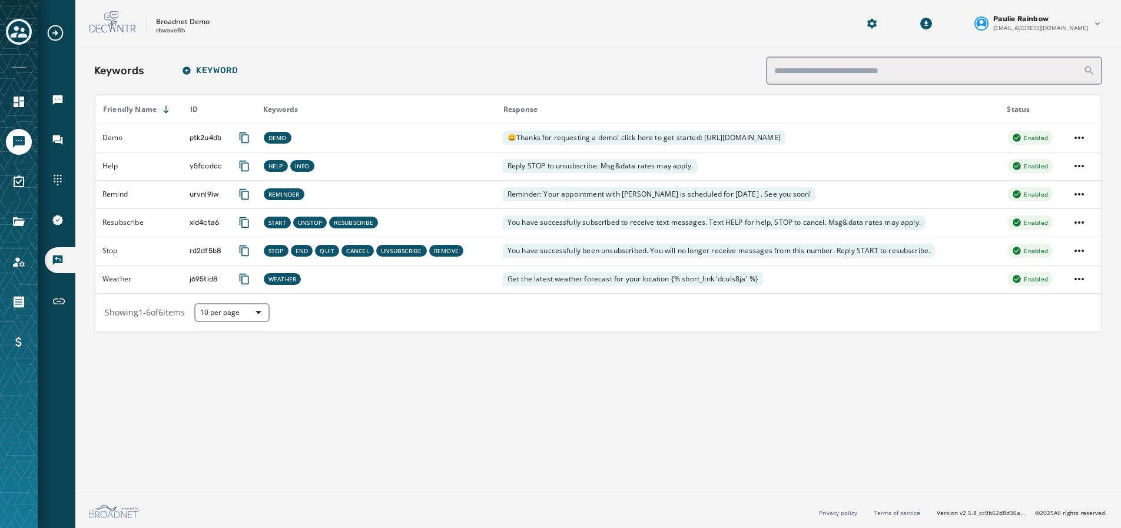
click at [393, 426] on div "Keywords Keyword Friendly Name ID Keywords Response Status Demo ptk2u4db DEMO 😀…" at bounding box center [597, 267] width 1045 height 441
click at [63, 98] on icon "Navigate to Broadcasts" at bounding box center [58, 100] width 12 height 12
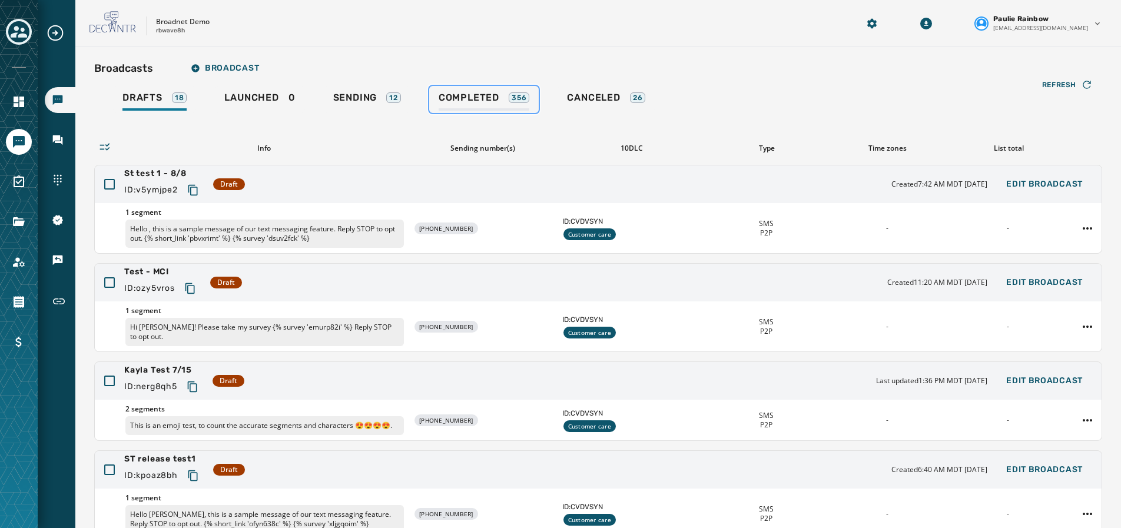
click at [492, 96] on span "Completed" at bounding box center [468, 98] width 61 height 12
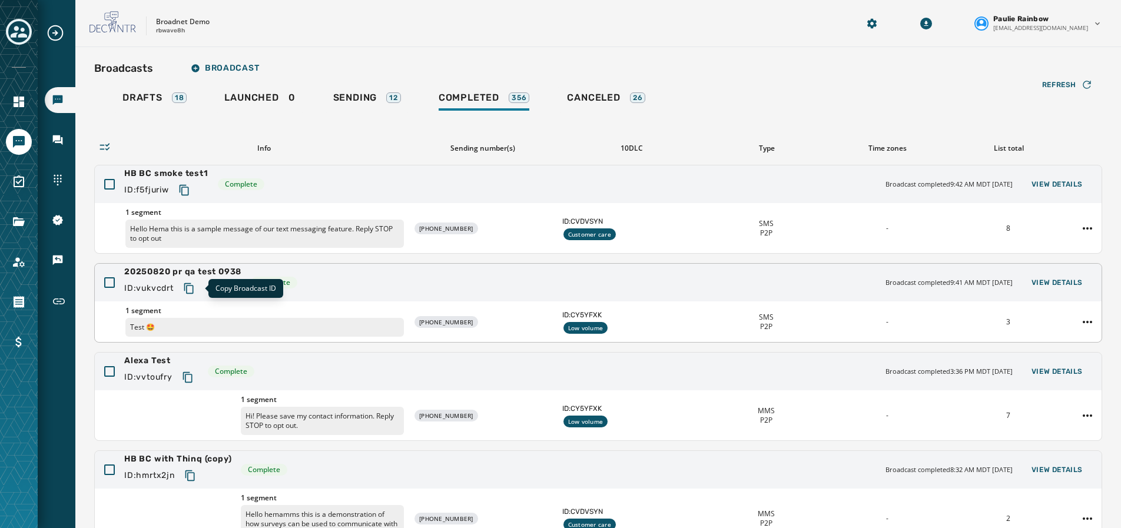
click at [187, 285] on icon "Copy text to clipboard" at bounding box center [188, 288] width 9 height 11
click at [1055, 278] on span "View Details" at bounding box center [1056, 282] width 51 height 9
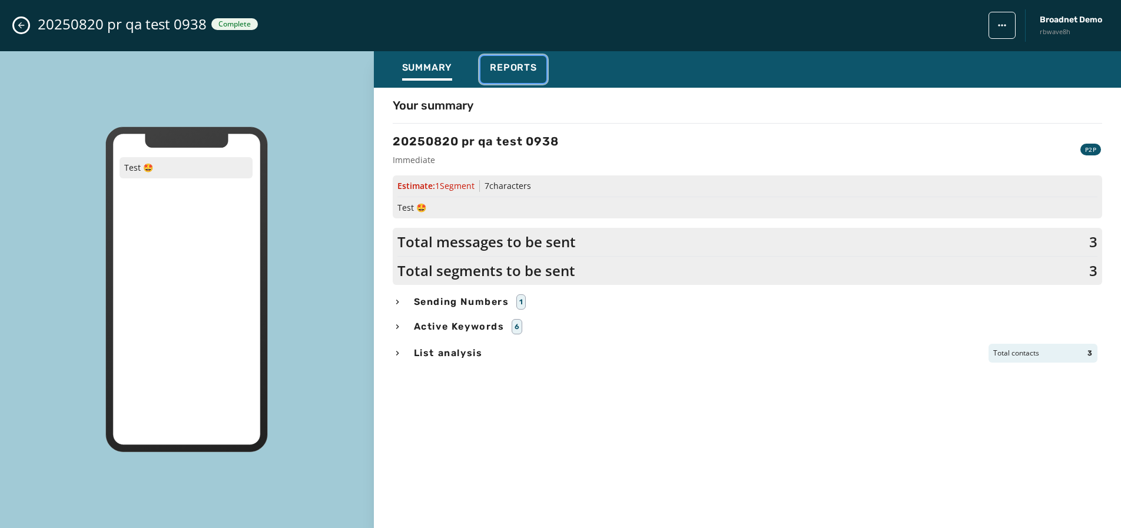
click at [499, 81] on button "Reports" at bounding box center [513, 69] width 66 height 27
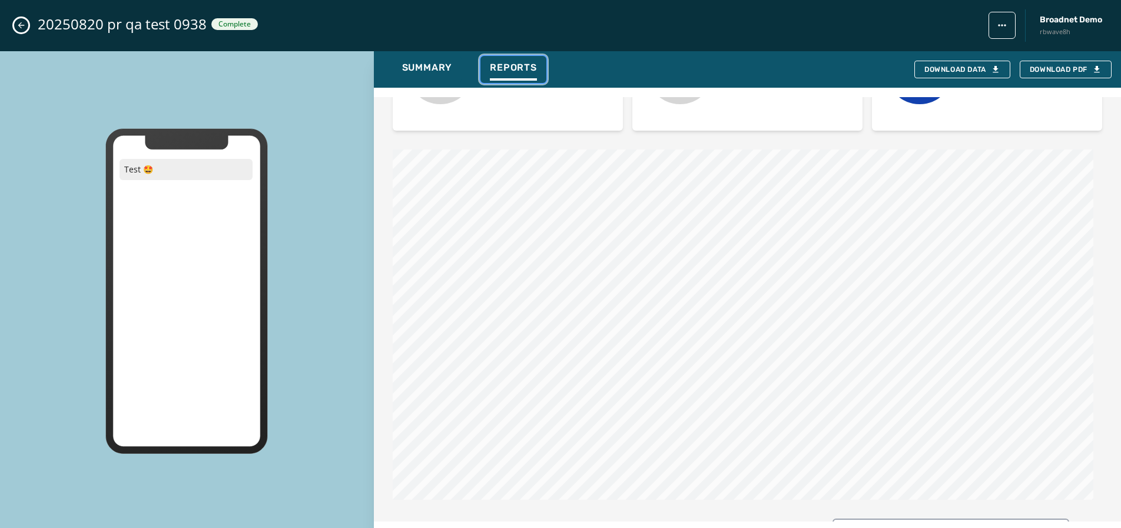
scroll to position [368, 0]
